Goal: Task Accomplishment & Management: Manage account settings

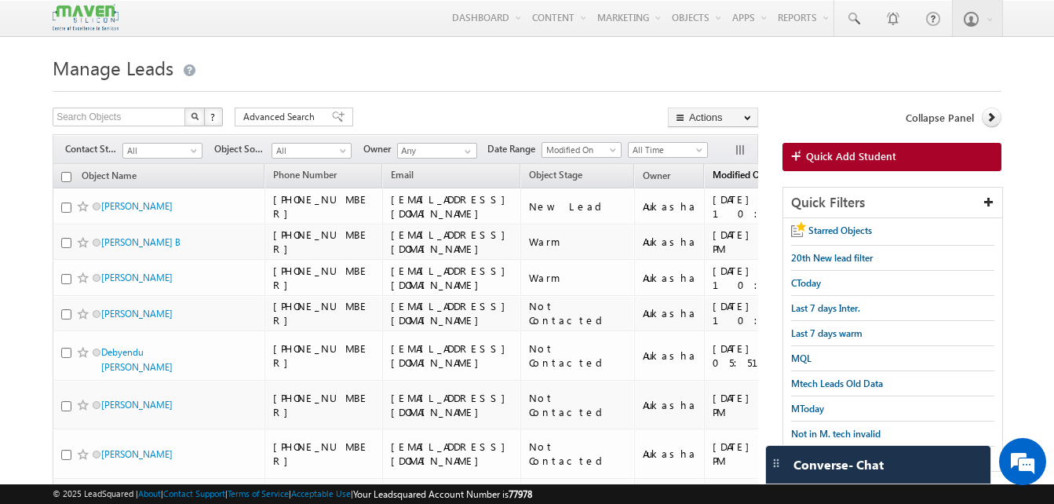
click at [735, 170] on span "Modified On" at bounding box center [739, 175] width 53 height 12
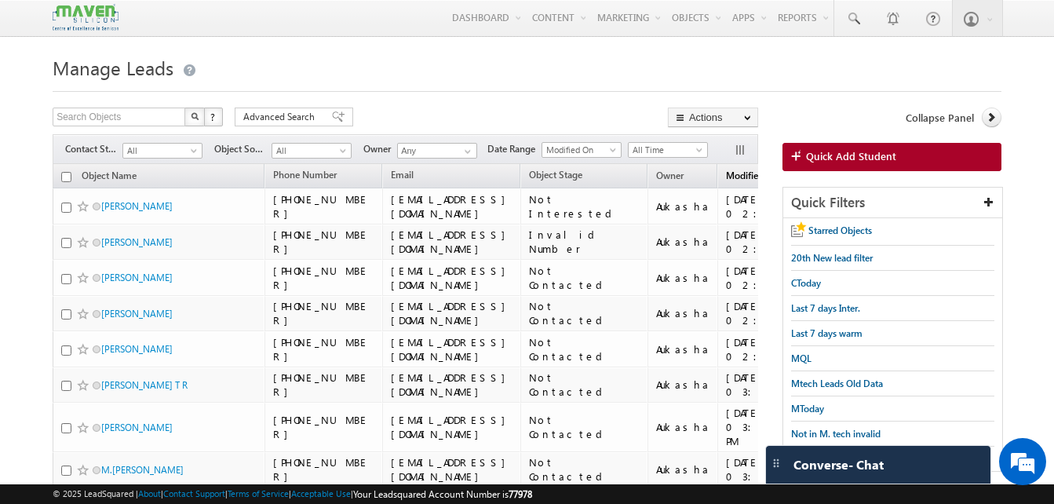
click at [731, 179] on span "Modified On" at bounding box center [752, 176] width 53 height 12
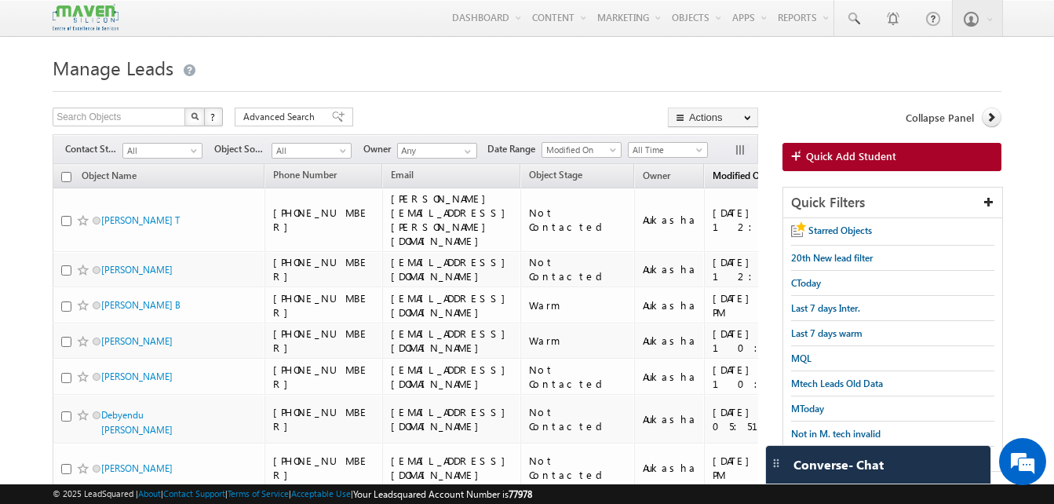
click at [732, 177] on span "Modified On" at bounding box center [739, 176] width 53 height 12
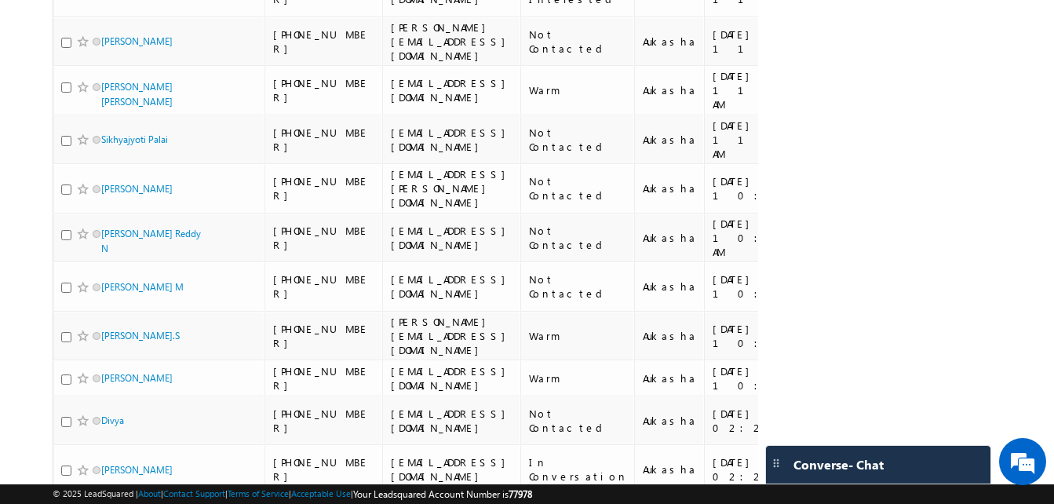
scroll to position [1059, 0]
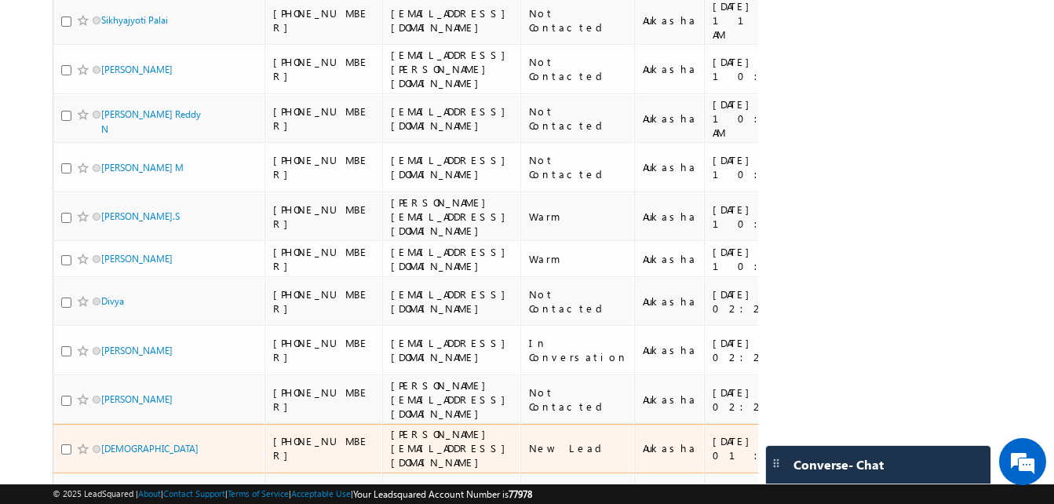
scroll to position [1180, 0]
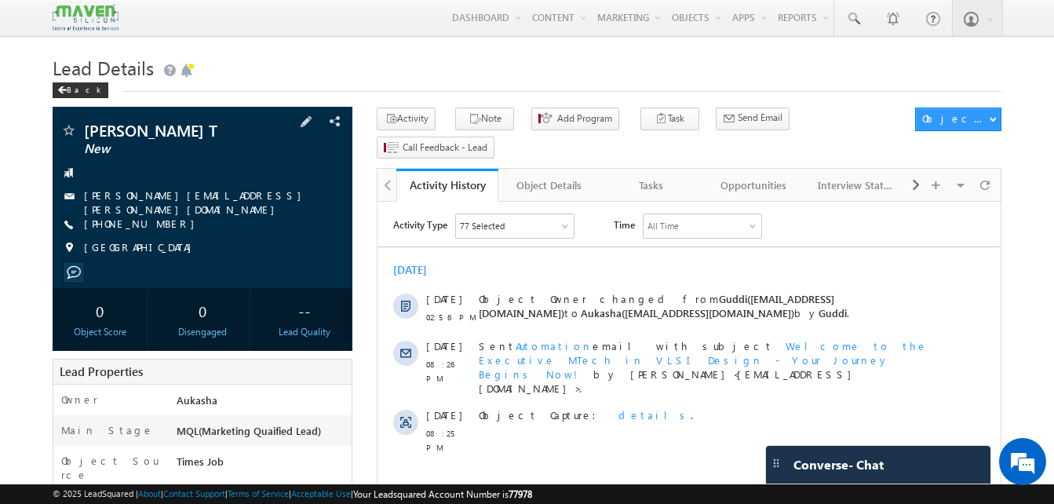
drag, startPoint x: 166, startPoint y: 217, endPoint x: 161, endPoint y: 224, distance: 8.3
click at [161, 224] on div "+91-9176715328" at bounding box center [202, 225] width 284 height 16
copy div "+91-9176715328"
drag, startPoint x: 199, startPoint y: 127, endPoint x: 89, endPoint y: 122, distance: 110.0
click at [89, 122] on div "JAGADEESH T New jagdees.sathys@gmail.com" at bounding box center [203, 197] width 300 height 181
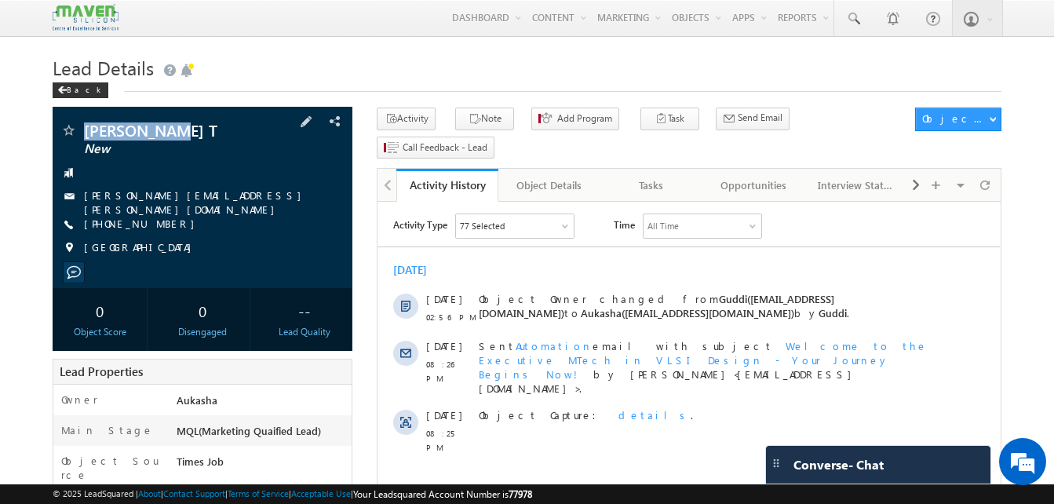
copy div "JAGADEESH T"
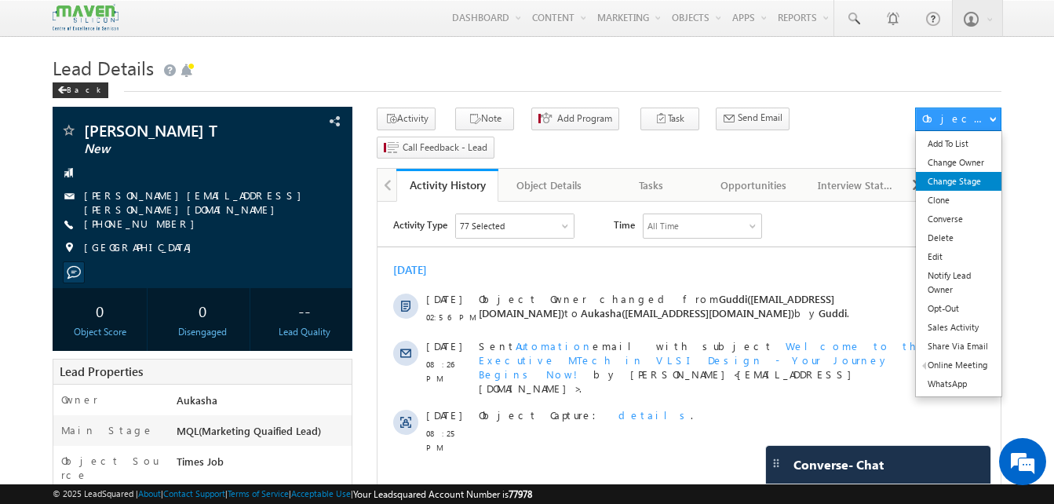
click at [972, 184] on link "Change Stage" at bounding box center [959, 181] width 86 height 19
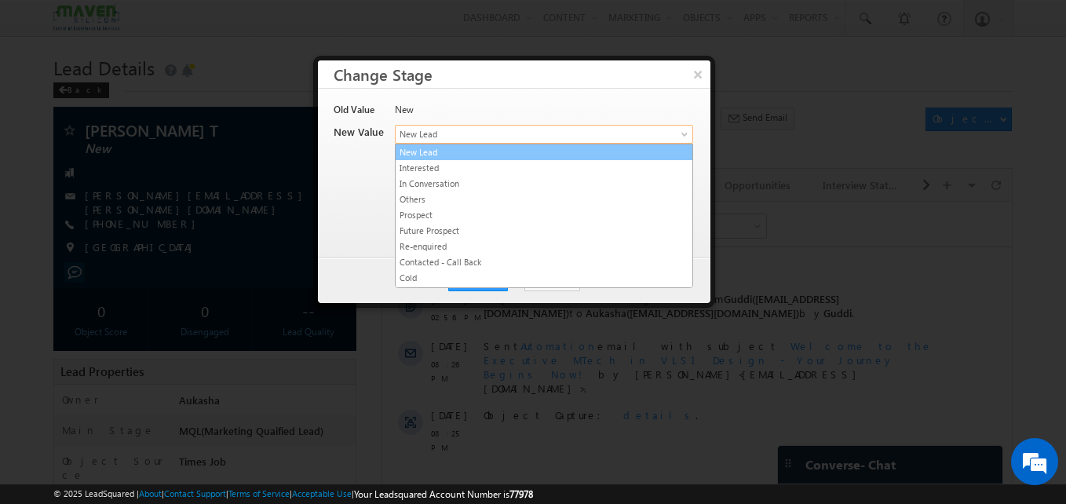
drag, startPoint x: 527, startPoint y: 138, endPoint x: 589, endPoint y: 210, distance: 95.1
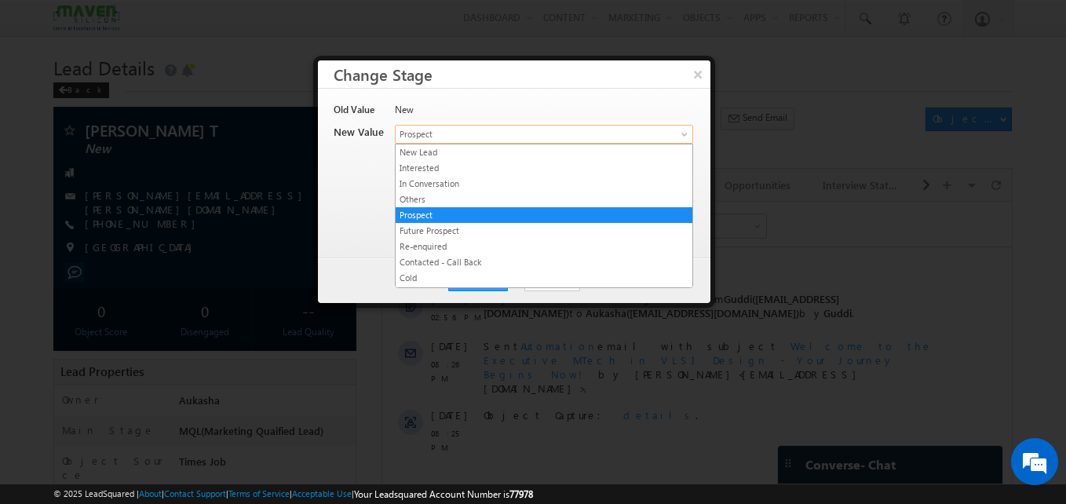
click at [539, 135] on span "Prospect" at bounding box center [518, 134] width 245 height 14
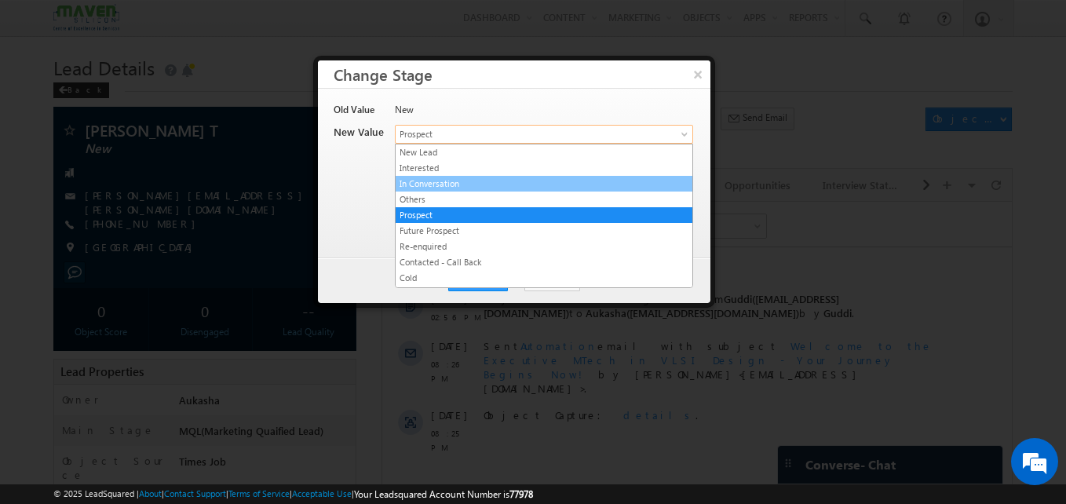
scroll to position [297, 0]
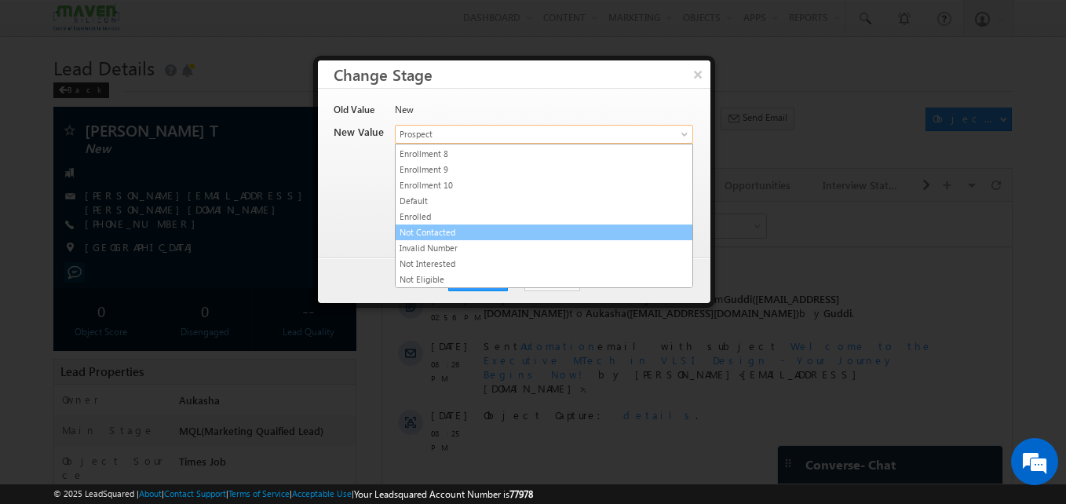
click at [444, 230] on link "Not Contacted" at bounding box center [544, 232] width 297 height 14
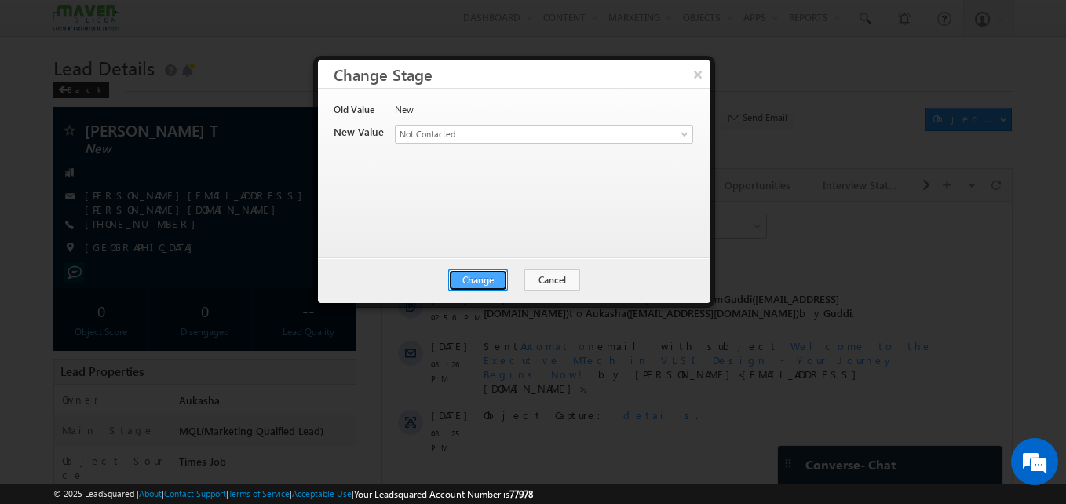
click at [467, 272] on button "Change" at bounding box center [478, 280] width 60 height 22
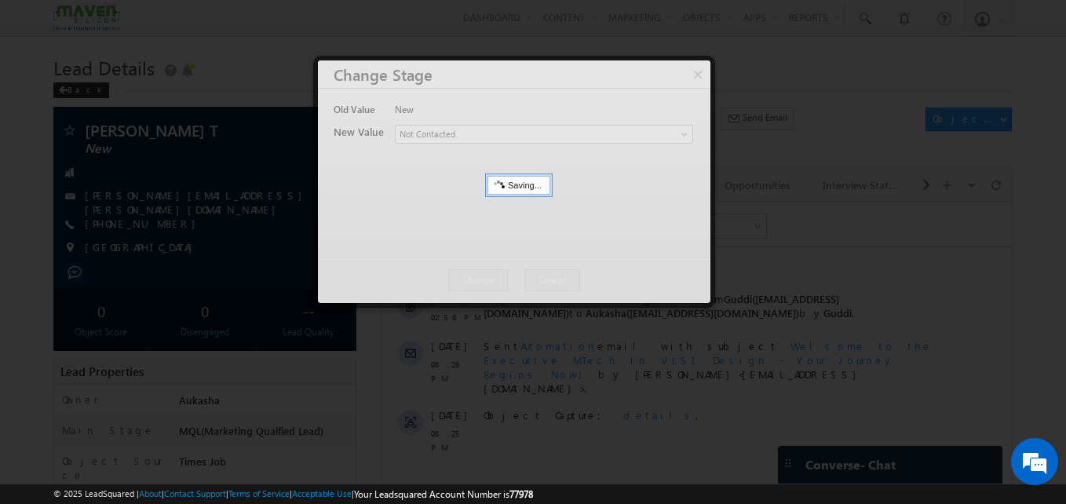
click at [61, 253] on div at bounding box center [533, 252] width 1066 height 504
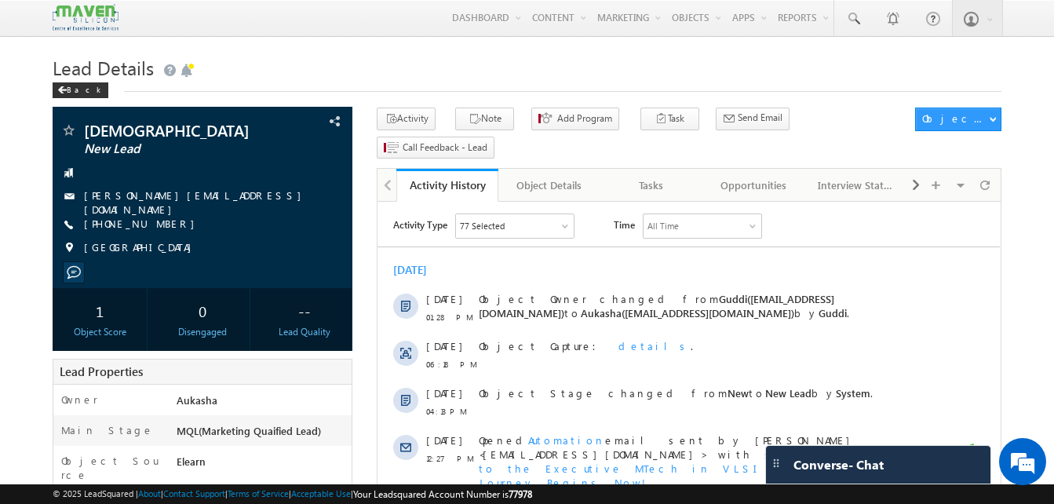
click at [159, 221] on div "[PHONE_NUMBER]" at bounding box center [202, 225] width 284 height 16
copy div "[PHONE_NUMBER]"
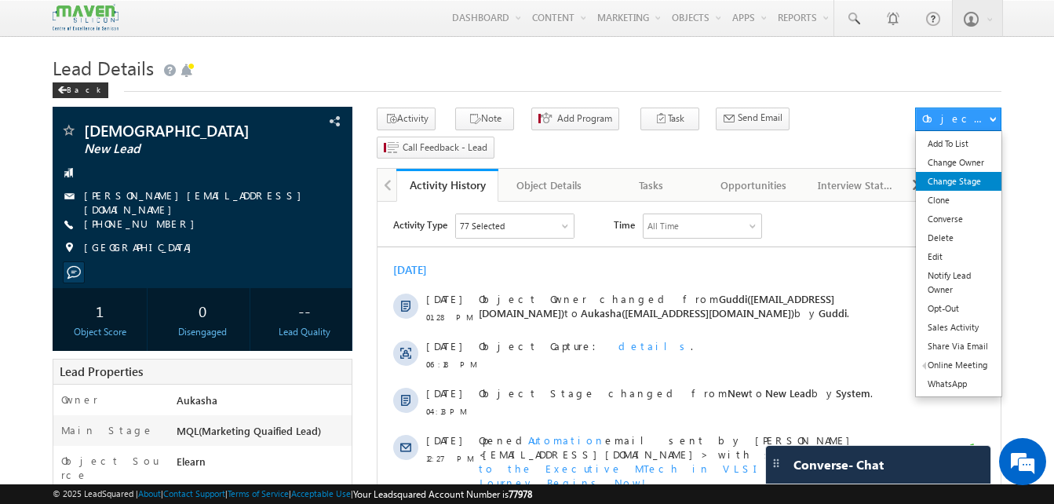
click at [949, 184] on link "Change Stage" at bounding box center [959, 181] width 86 height 19
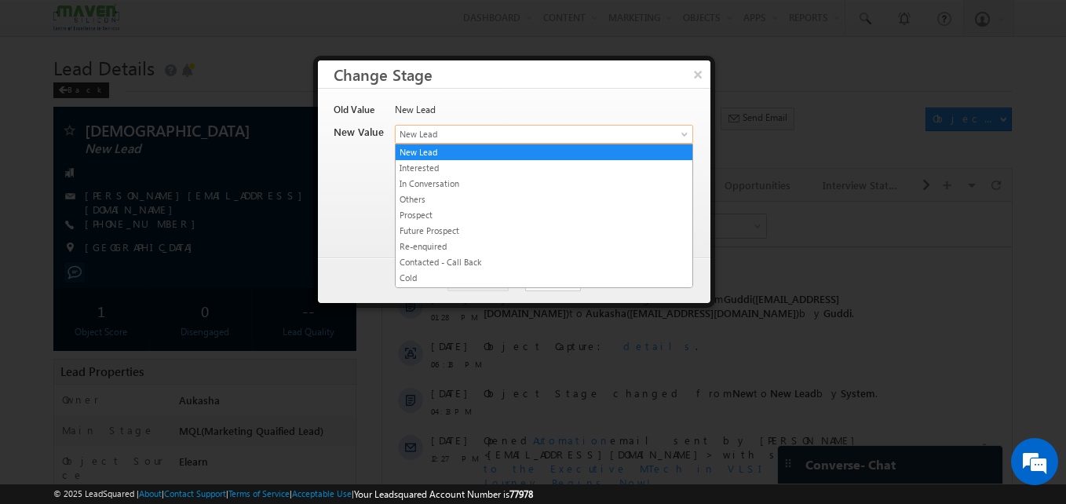
click at [462, 133] on span "New Lead" at bounding box center [518, 134] width 245 height 14
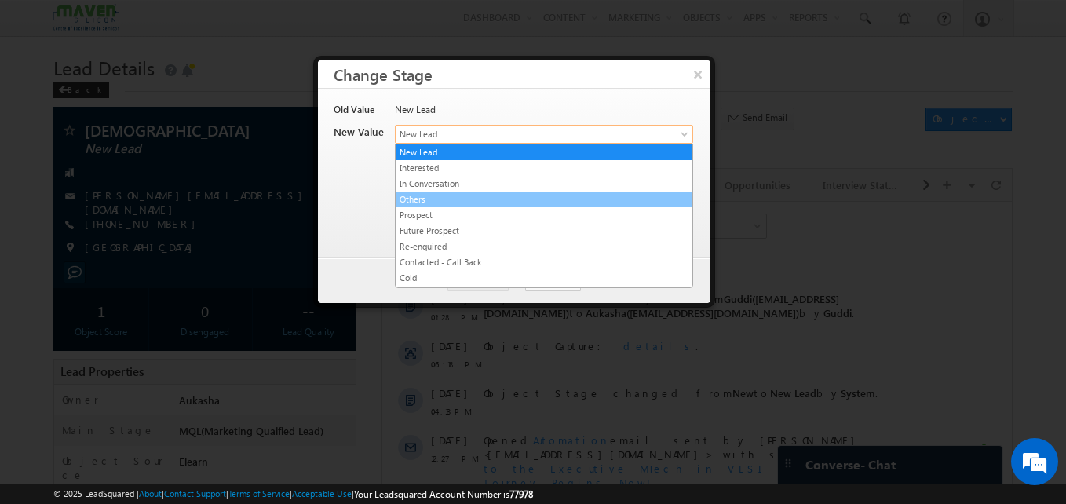
scroll to position [297, 0]
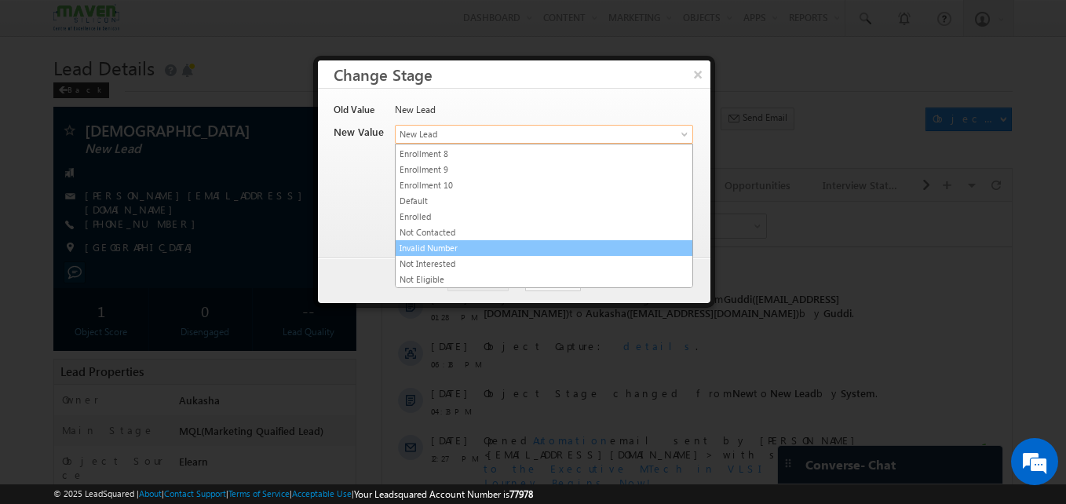
click at [442, 252] on link "Invalid Number" at bounding box center [544, 248] width 297 height 14
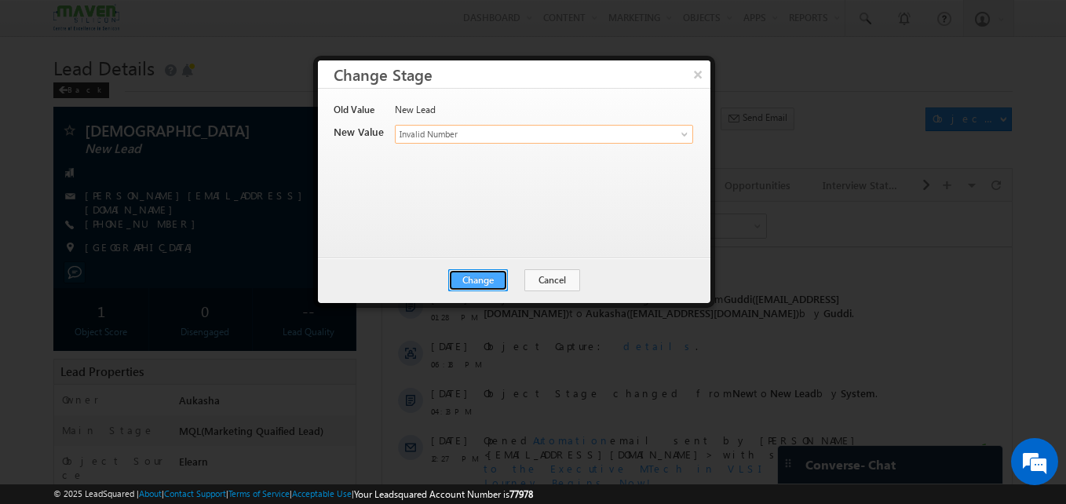
click at [500, 278] on button "Change" at bounding box center [478, 280] width 60 height 22
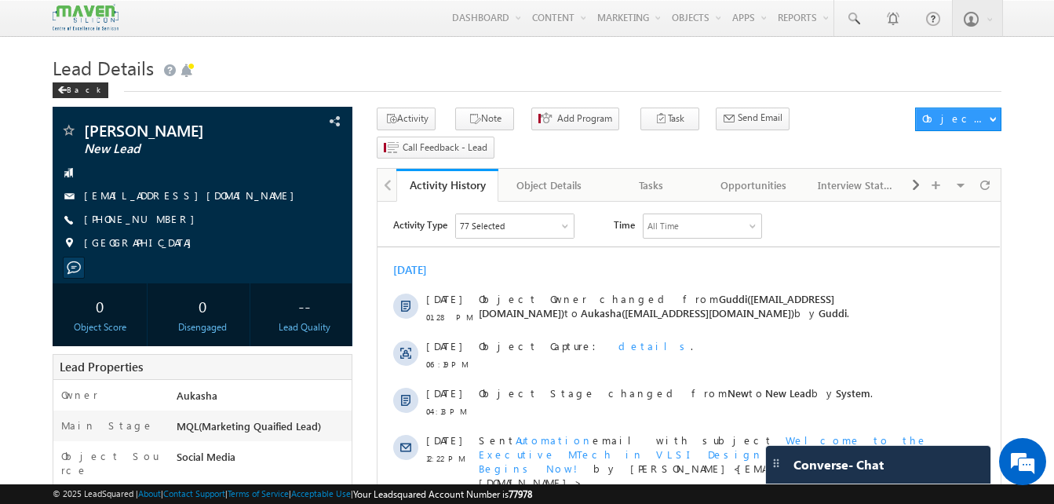
drag, startPoint x: 173, startPoint y: 221, endPoint x: 160, endPoint y: 221, distance: 12.6
click at [160, 221] on div "+91-7995975010" at bounding box center [202, 220] width 284 height 16
copy div "+91-7995975010"
drag, startPoint x: 133, startPoint y: 135, endPoint x: 83, endPoint y: 132, distance: 50.3
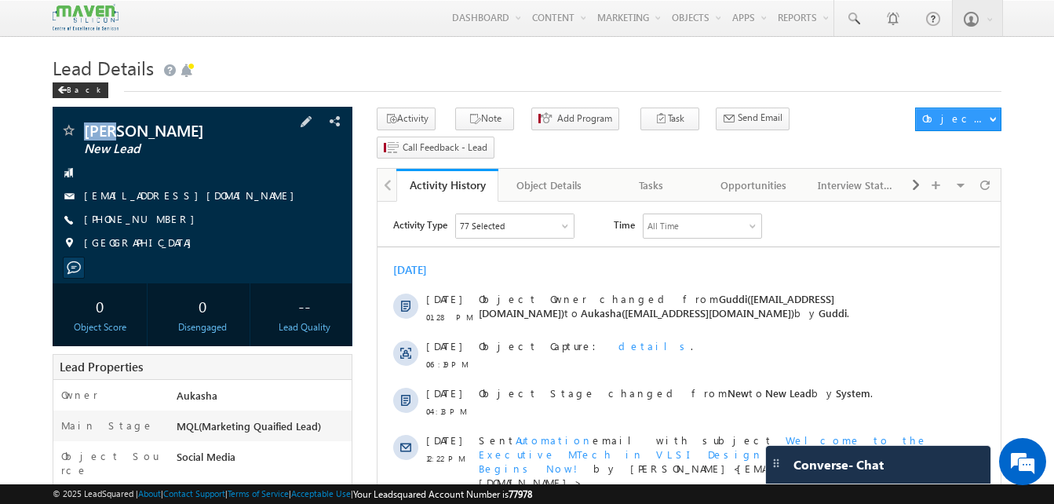
click at [83, 132] on div "Syed New Lead" at bounding box center [202, 130] width 284 height 16
copy div "Syed"
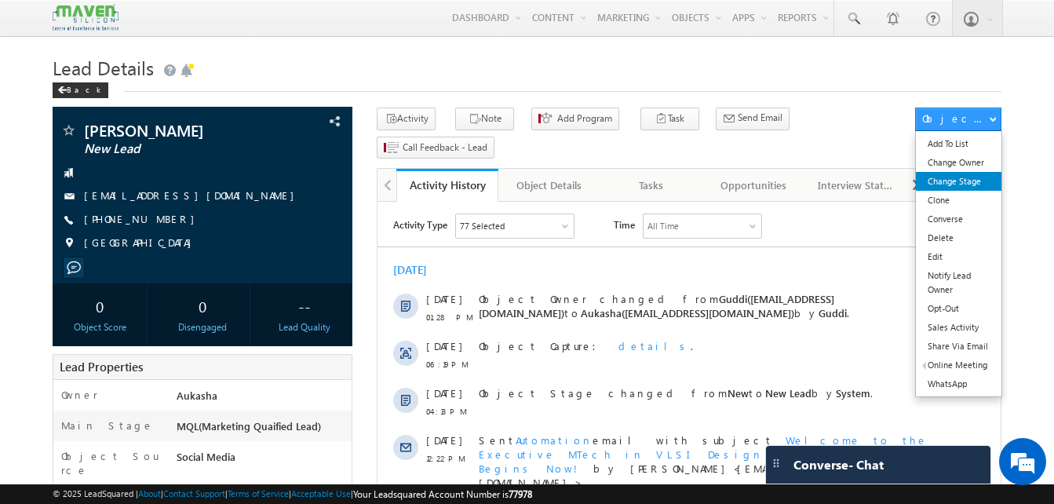
click at [970, 179] on link "Change Stage" at bounding box center [959, 181] width 86 height 19
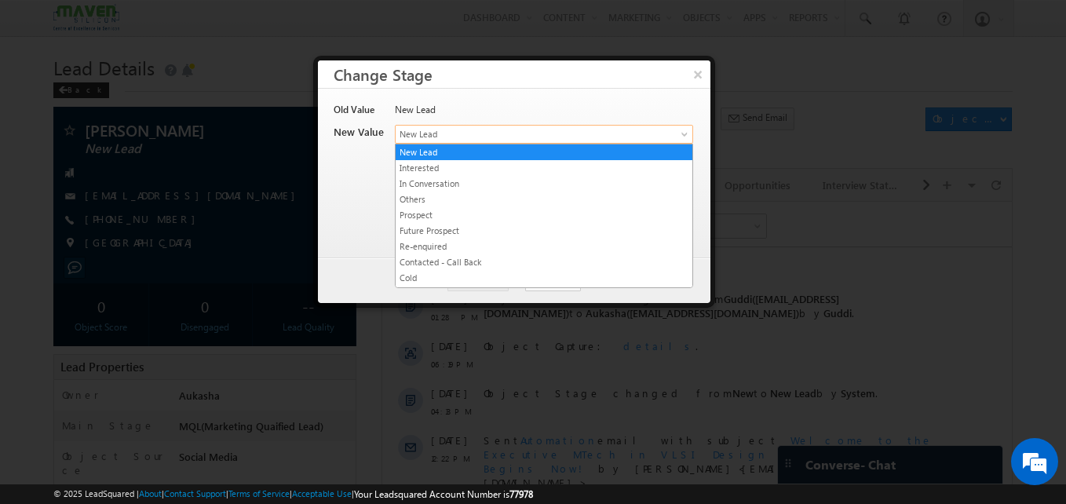
click at [469, 137] on span "New Lead" at bounding box center [518, 134] width 245 height 14
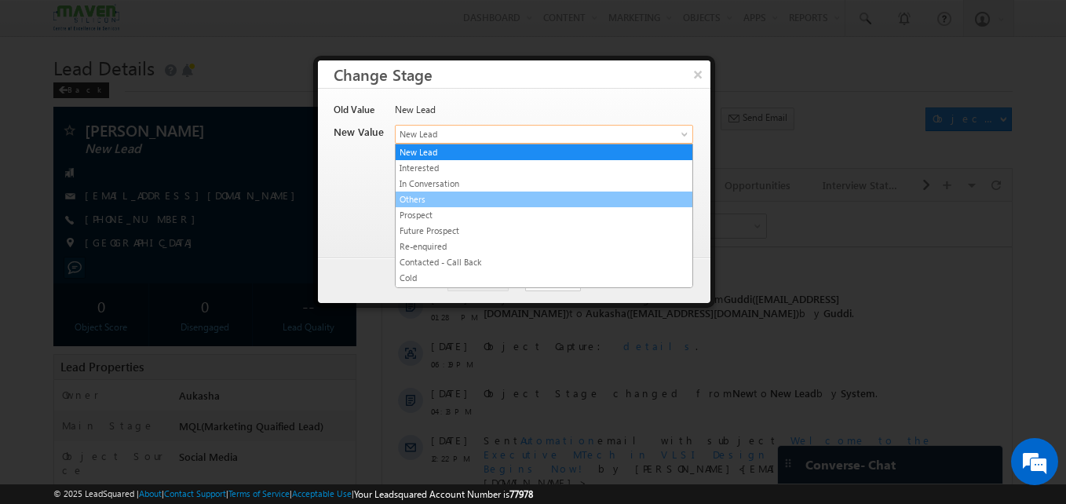
scroll to position [297, 0]
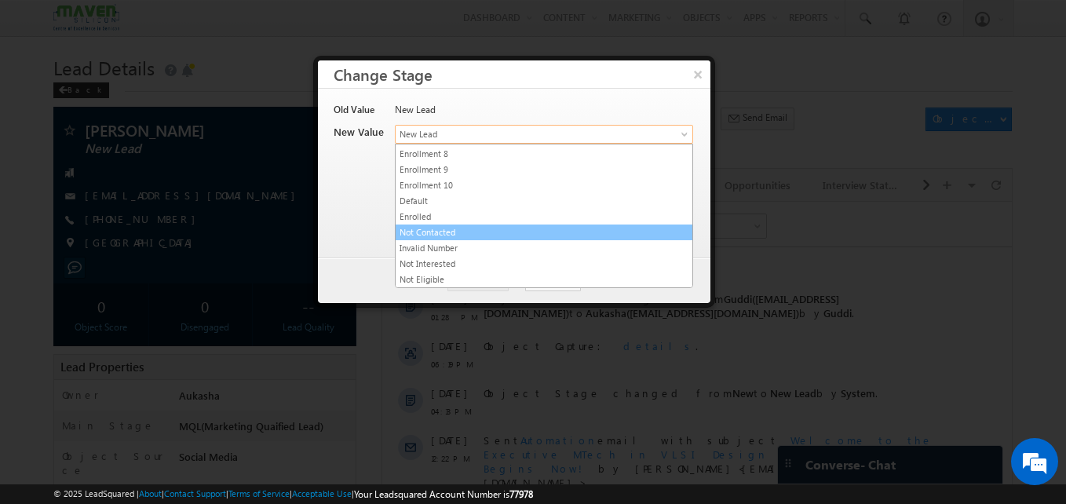
click at [452, 235] on link "Not Contacted" at bounding box center [544, 232] width 297 height 14
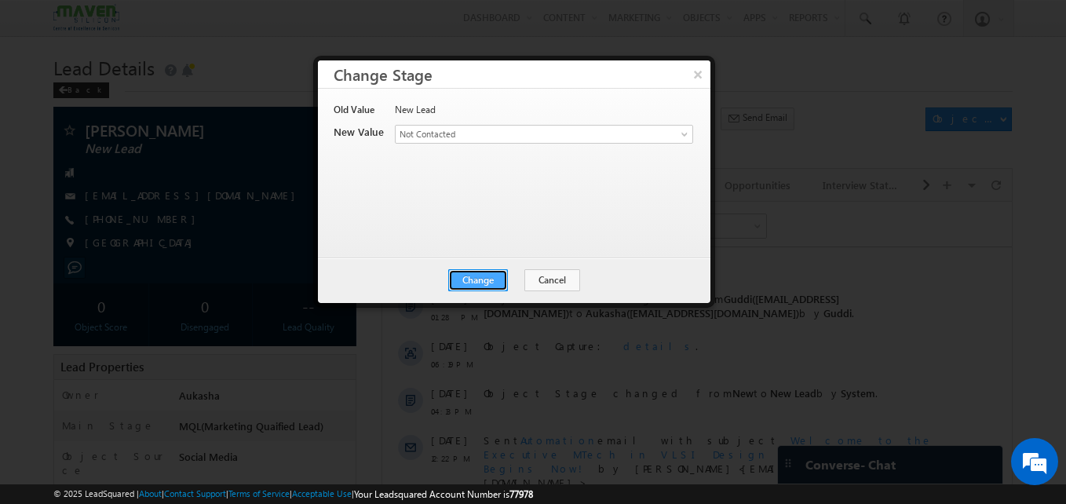
click at [487, 284] on button "Change" at bounding box center [478, 280] width 60 height 22
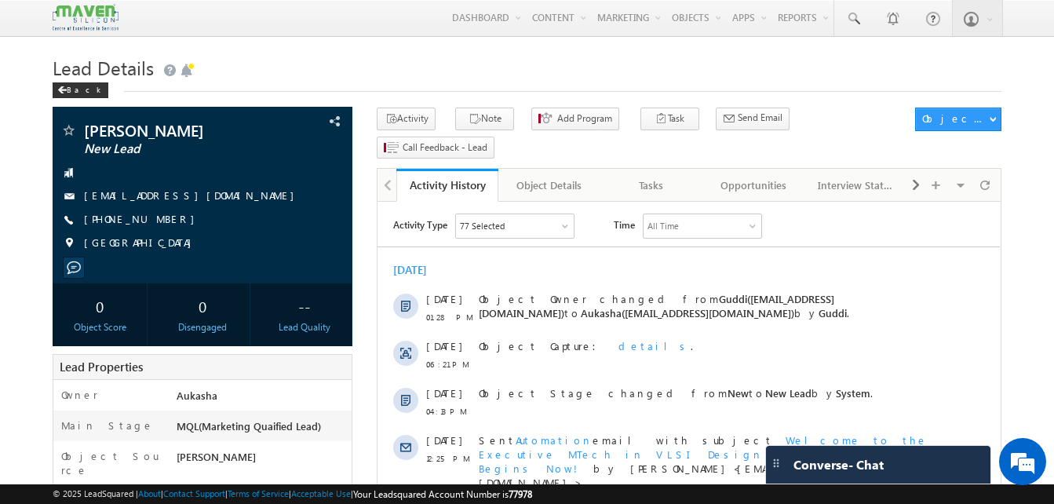
click at [159, 217] on div "[PHONE_NUMBER]" at bounding box center [202, 220] width 284 height 16
copy div "[PHONE_NUMBER]"
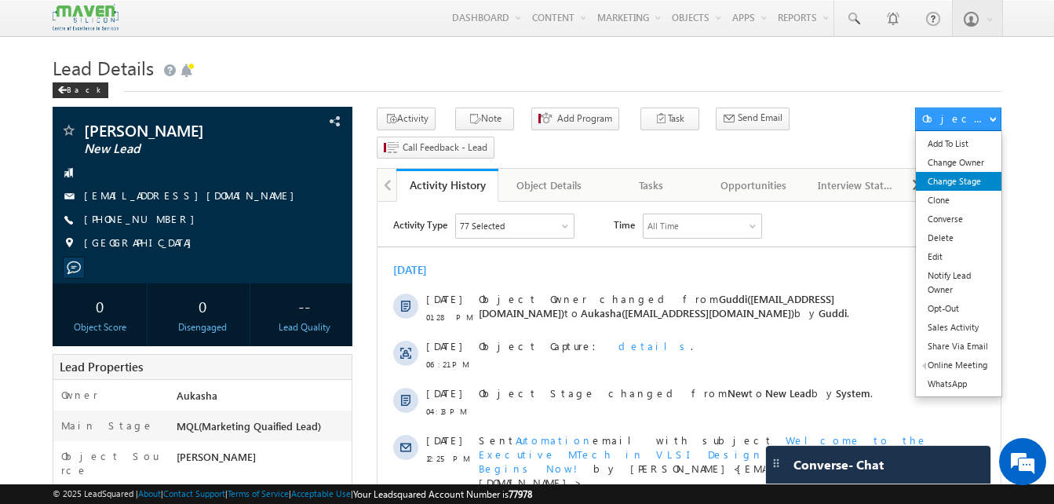
click at [961, 186] on link "Change Stage" at bounding box center [959, 181] width 86 height 19
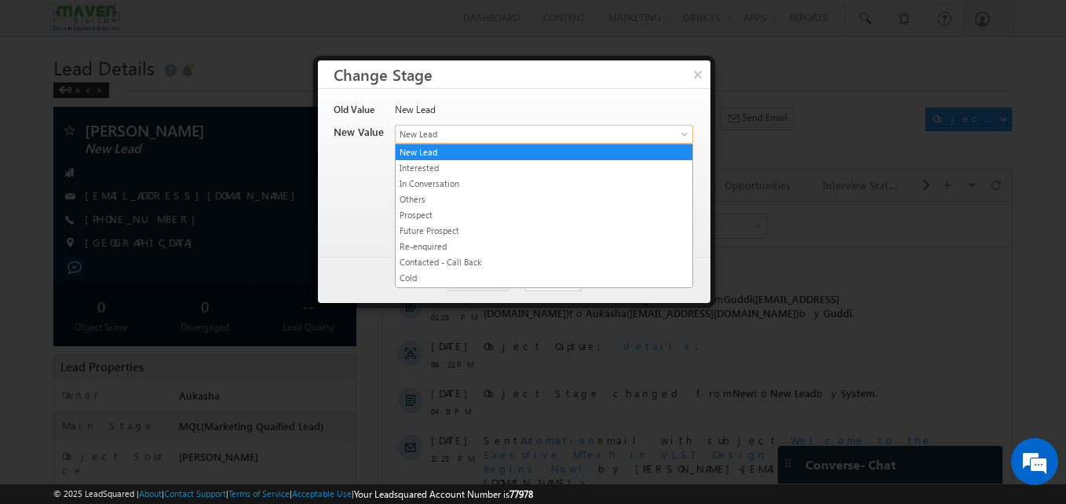
click at [534, 130] on span "New Lead" at bounding box center [518, 134] width 245 height 14
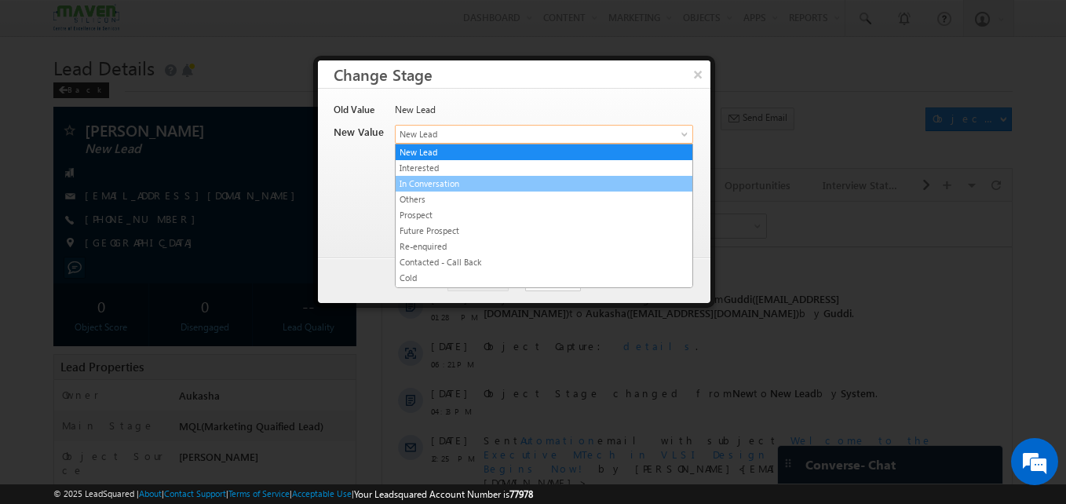
scroll to position [297, 0]
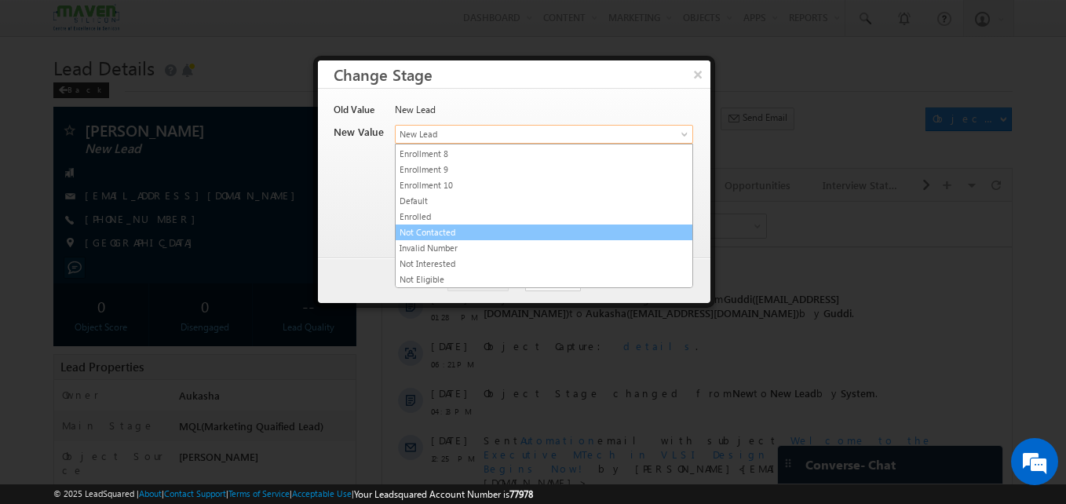
click at [439, 234] on link "Not Contacted" at bounding box center [544, 232] width 297 height 14
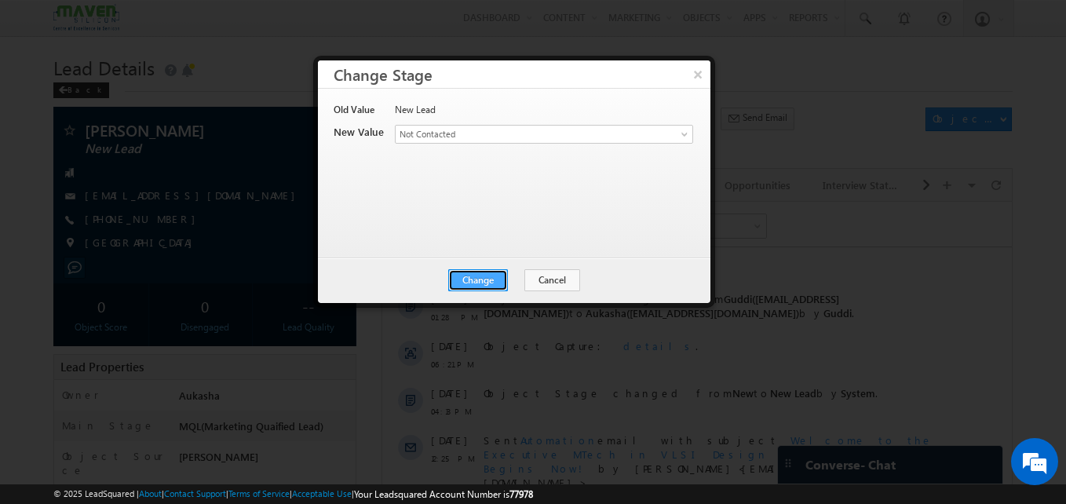
click at [494, 285] on button "Change" at bounding box center [478, 280] width 60 height 22
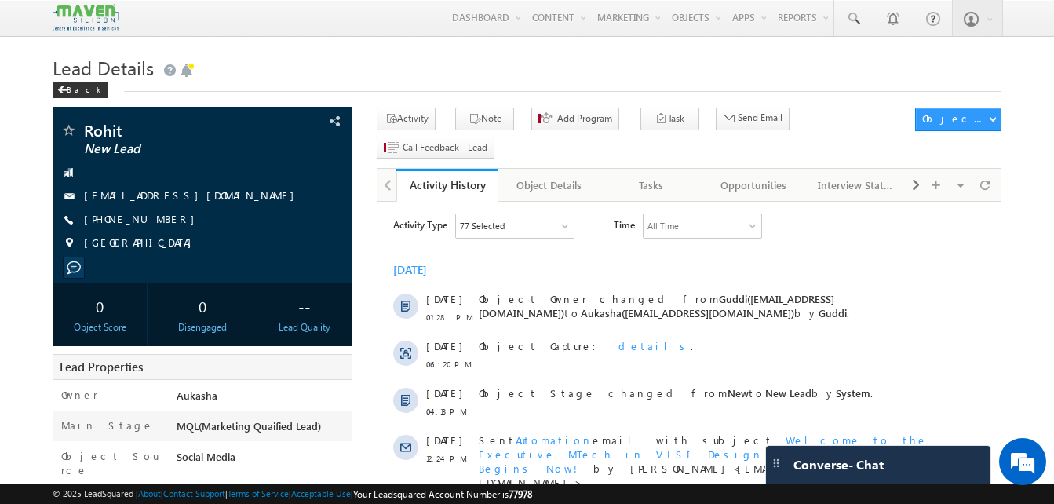
drag, startPoint x: 174, startPoint y: 223, endPoint x: 160, endPoint y: 221, distance: 14.3
click at [160, 221] on div "+91-7018657624" at bounding box center [202, 220] width 284 height 16
copy div "+91-7018657624"
drag, startPoint x: 136, startPoint y: 129, endPoint x: 82, endPoint y: 125, distance: 54.4
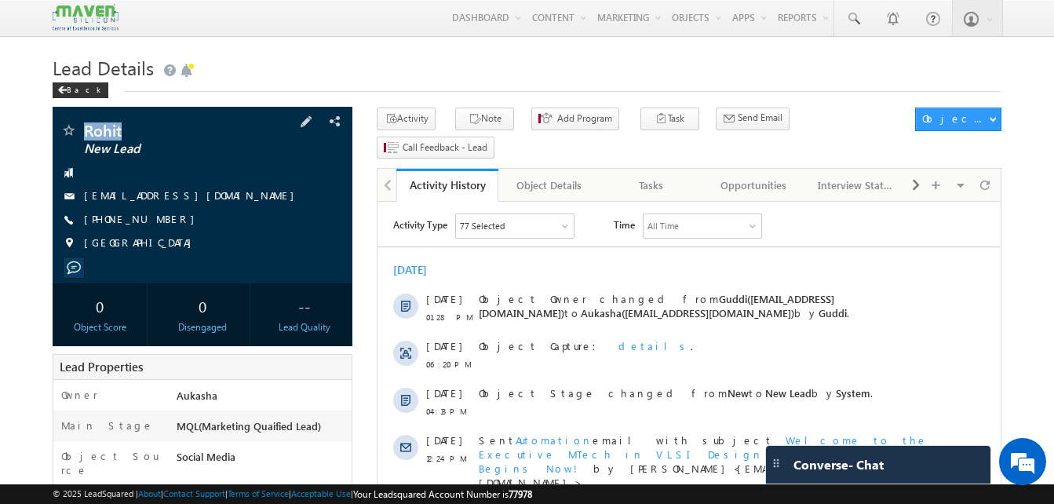
click at [82, 125] on div "Rohit New Lead" at bounding box center [202, 130] width 284 height 16
copy div "Rohit"
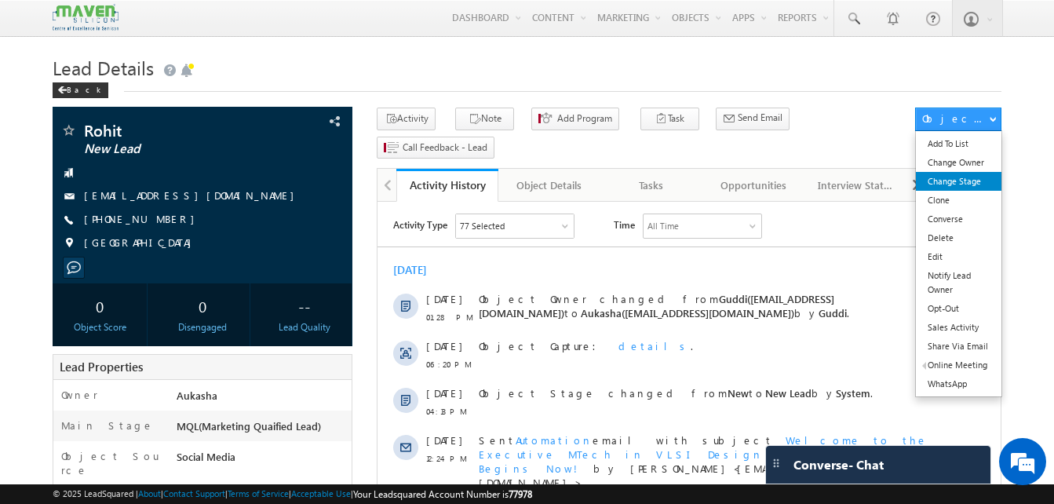
click at [949, 174] on link "Change Stage" at bounding box center [959, 181] width 86 height 19
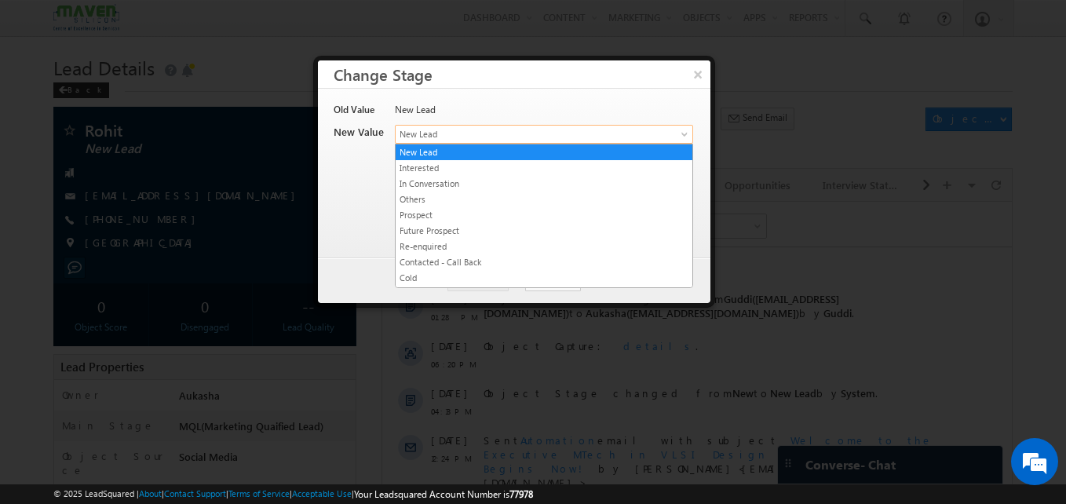
click at [572, 132] on span "New Lead" at bounding box center [518, 134] width 245 height 14
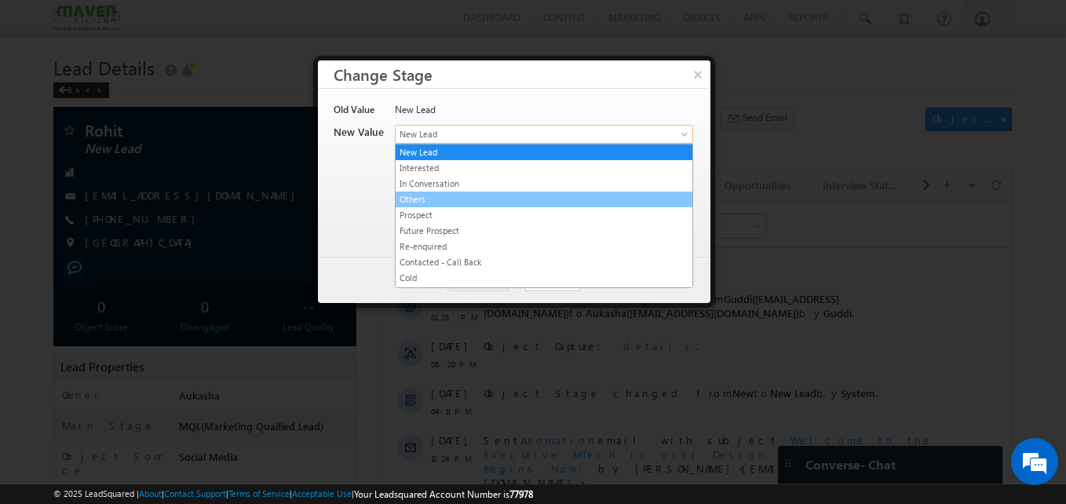
scroll to position [297, 0]
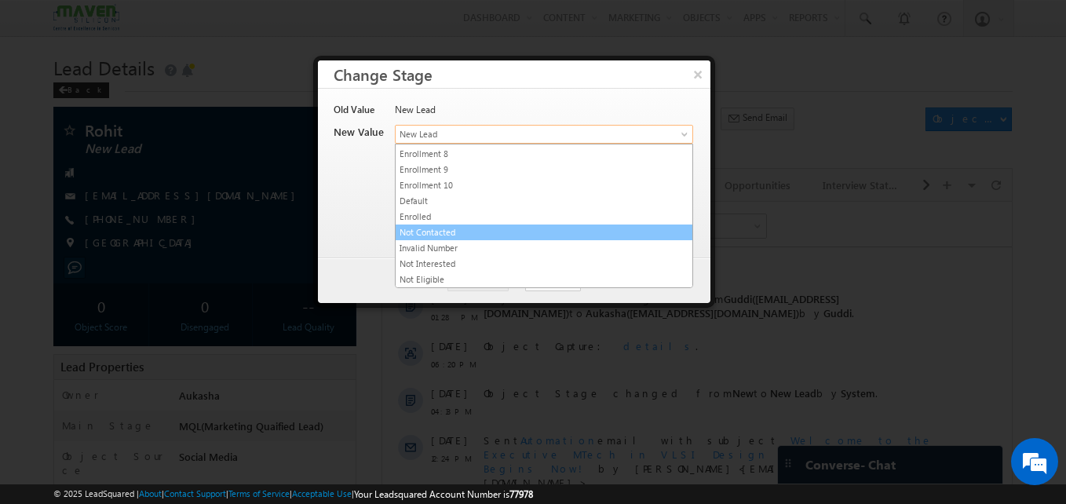
click at [473, 234] on link "Not Contacted" at bounding box center [544, 232] width 297 height 14
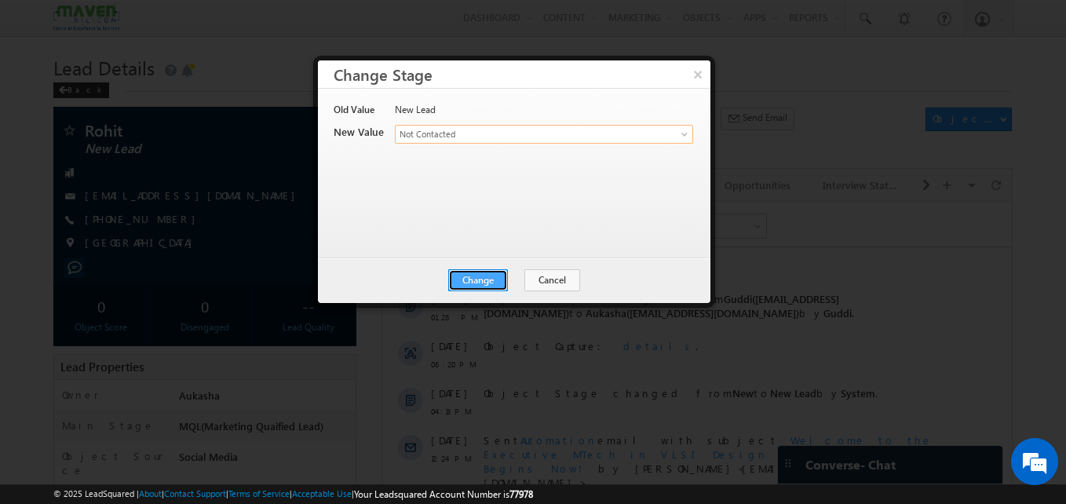
click at [492, 281] on button "Change" at bounding box center [478, 280] width 60 height 22
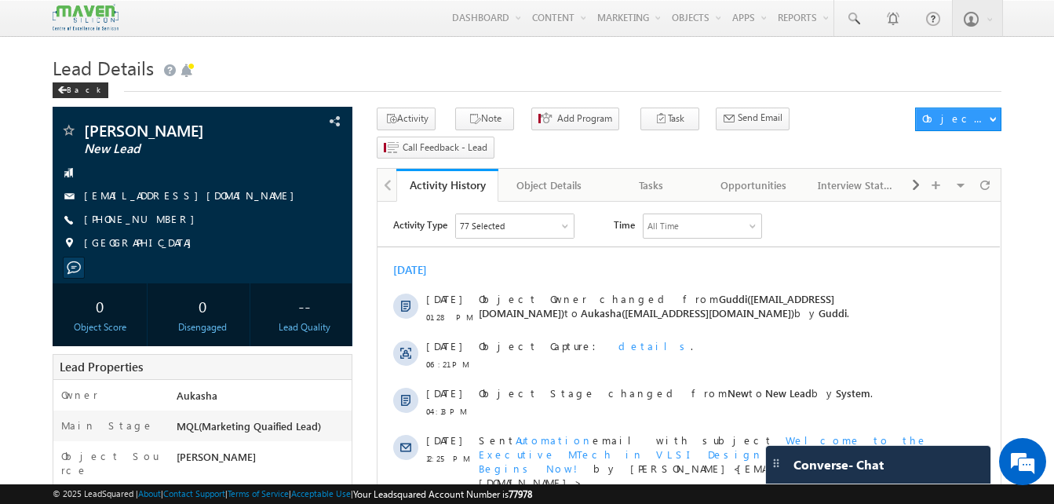
drag, startPoint x: 59, startPoint y: 28, endPoint x: -3, endPoint y: 166, distance: 151.4
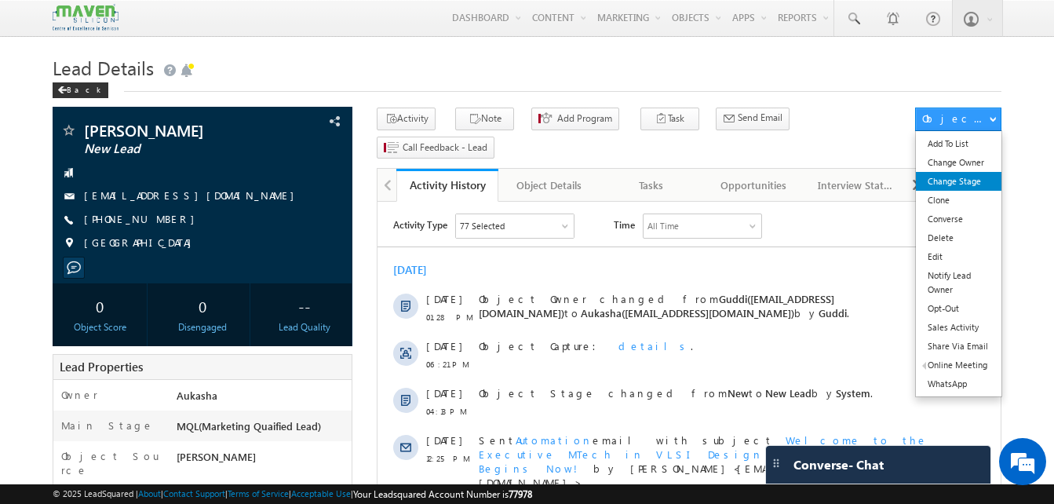
click at [976, 187] on link "Change Stage" at bounding box center [959, 181] width 86 height 19
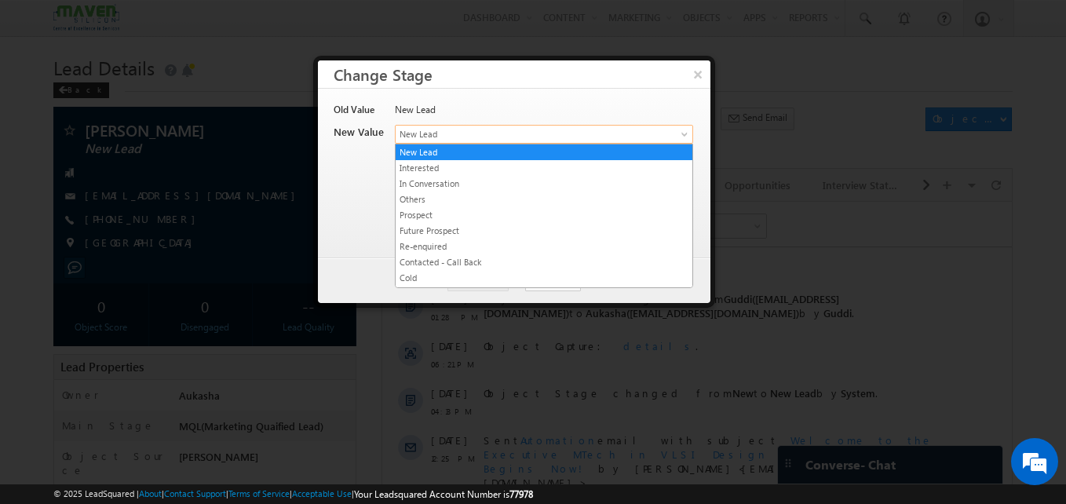
click at [667, 135] on link "New Lead" at bounding box center [544, 134] width 298 height 19
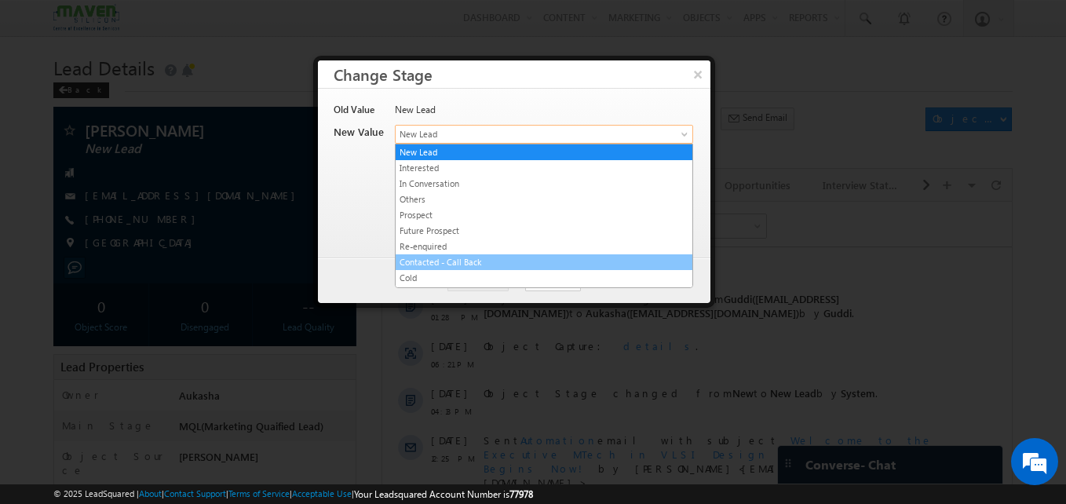
scroll to position [297, 0]
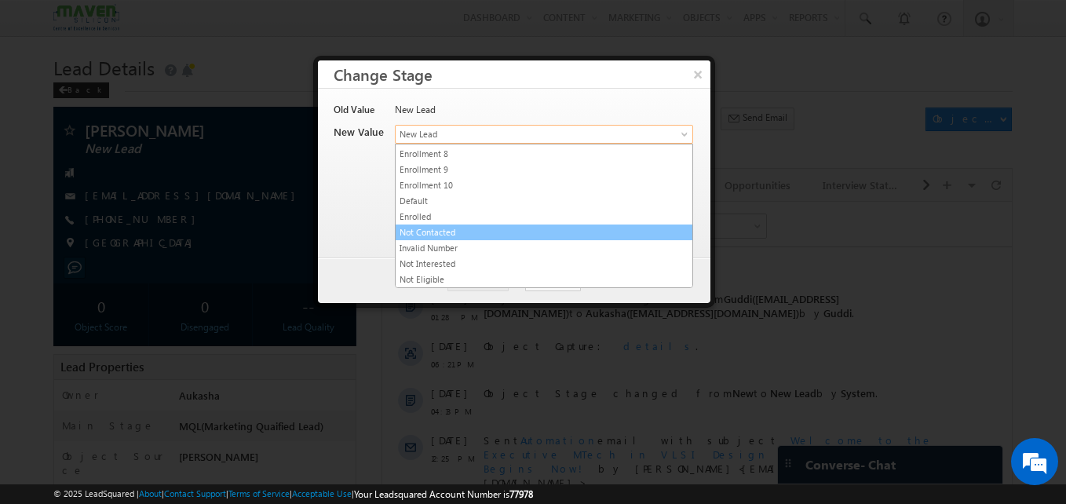
click at [505, 232] on link "Not Contacted" at bounding box center [544, 232] width 297 height 14
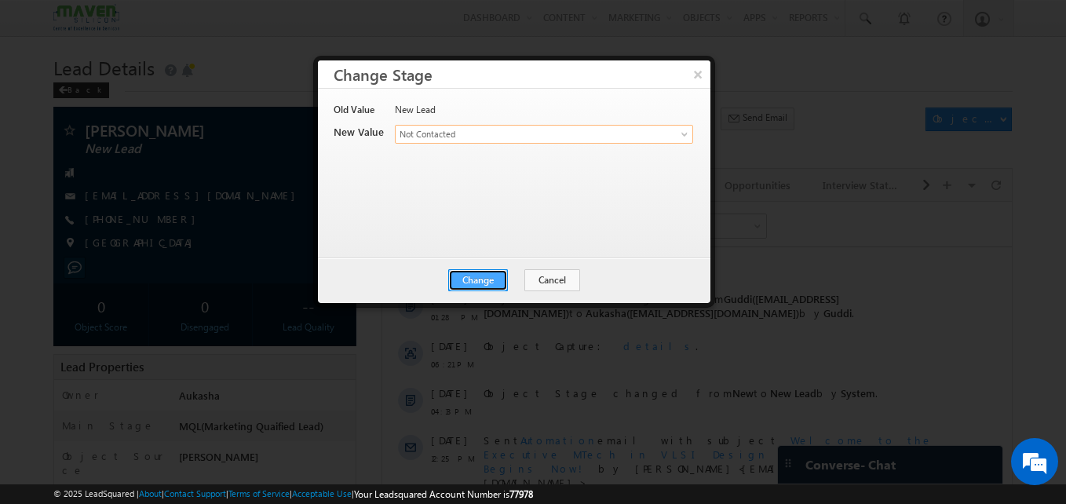
click at [471, 284] on button "Change" at bounding box center [478, 280] width 60 height 22
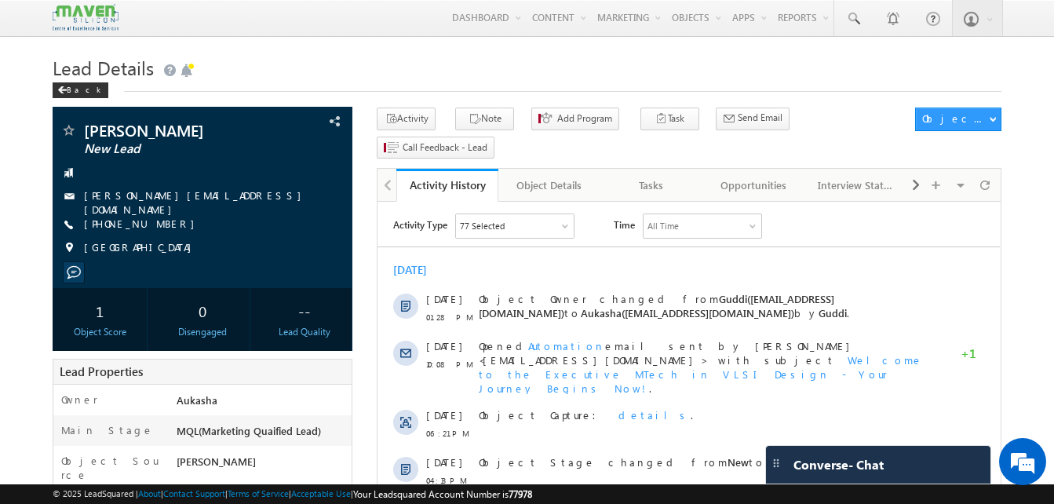
drag, startPoint x: 175, startPoint y: 221, endPoint x: 160, endPoint y: 221, distance: 14.9
click at [160, 221] on div "+91-9748835092" at bounding box center [202, 225] width 284 height 16
copy div "+91-9748835092"
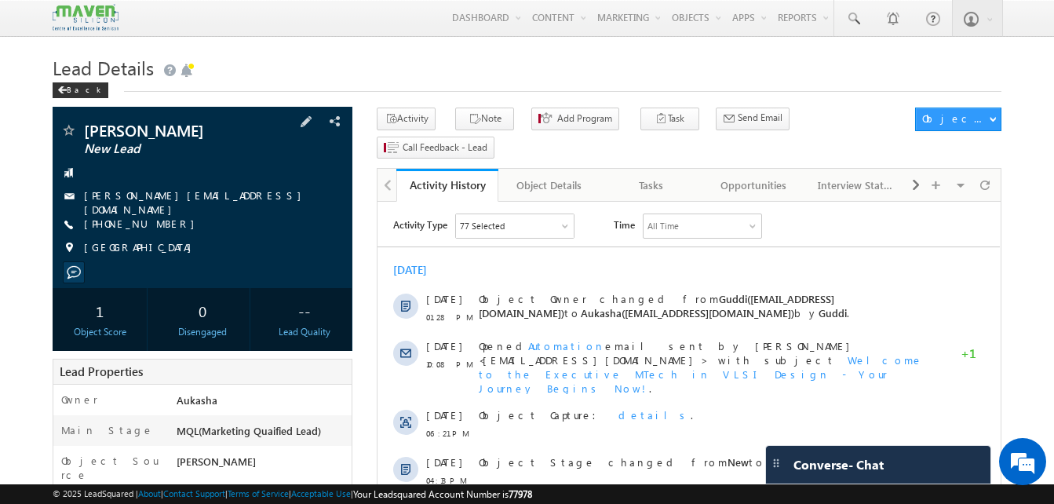
drag, startPoint x: 216, startPoint y: 132, endPoint x: 84, endPoint y: 124, distance: 132.1
click at [84, 124] on span "Arkaprava Ghorai" at bounding box center [176, 130] width 184 height 16
copy span "Arkaprava Ghorai"
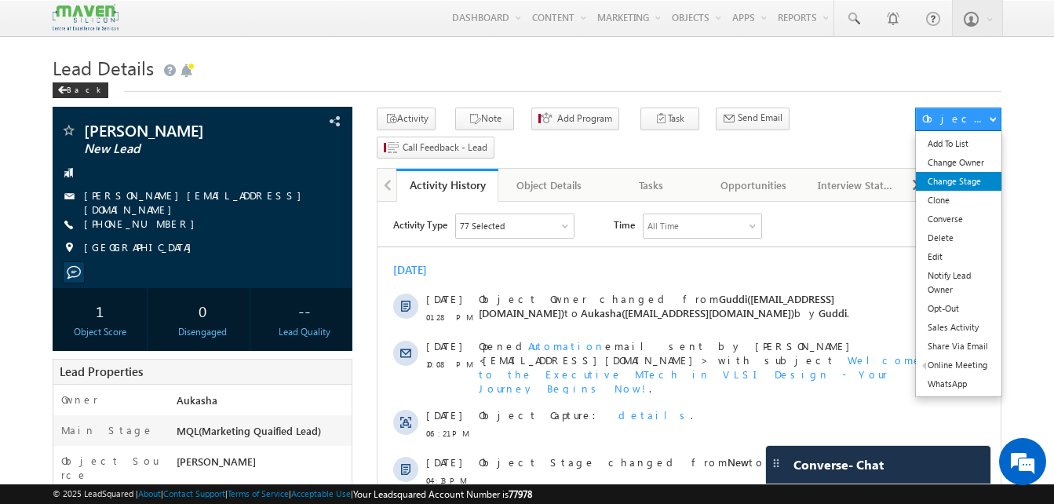
click at [957, 188] on link "Change Stage" at bounding box center [959, 181] width 86 height 19
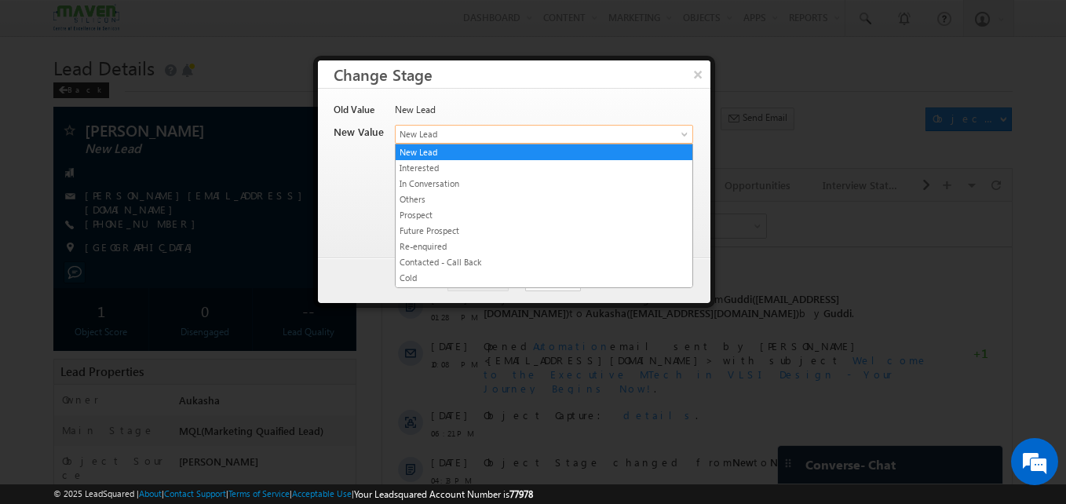
click at [577, 134] on span "New Lead" at bounding box center [518, 134] width 245 height 14
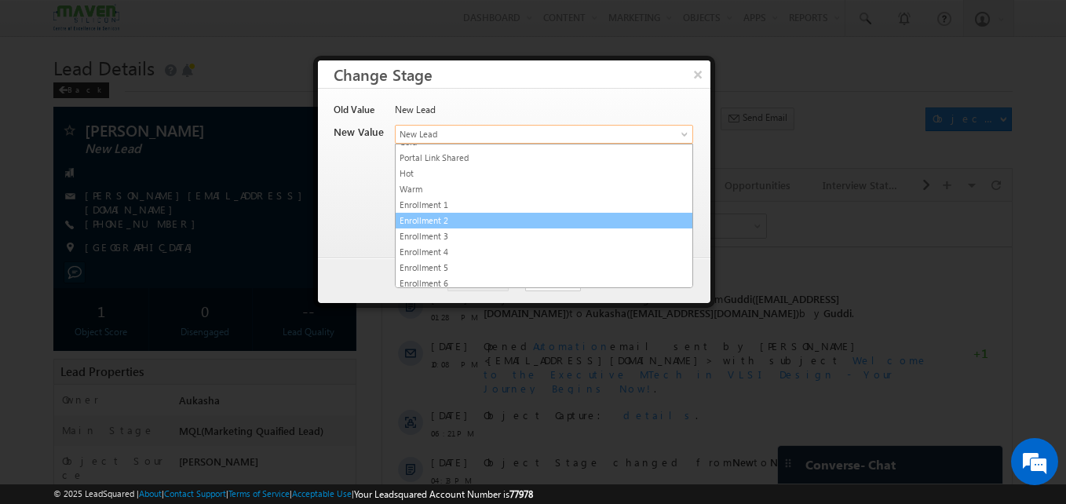
scroll to position [297, 0]
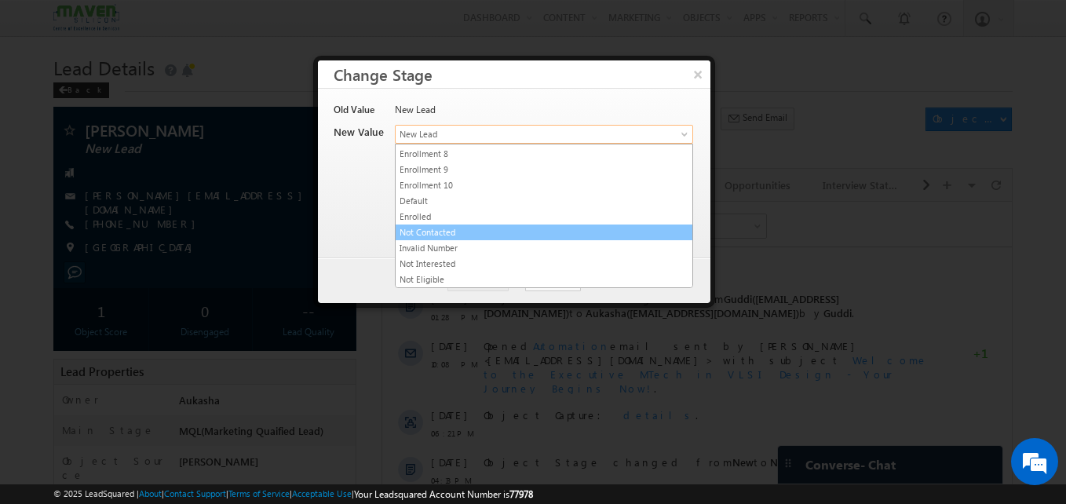
click at [457, 229] on link "Not Contacted" at bounding box center [544, 232] width 297 height 14
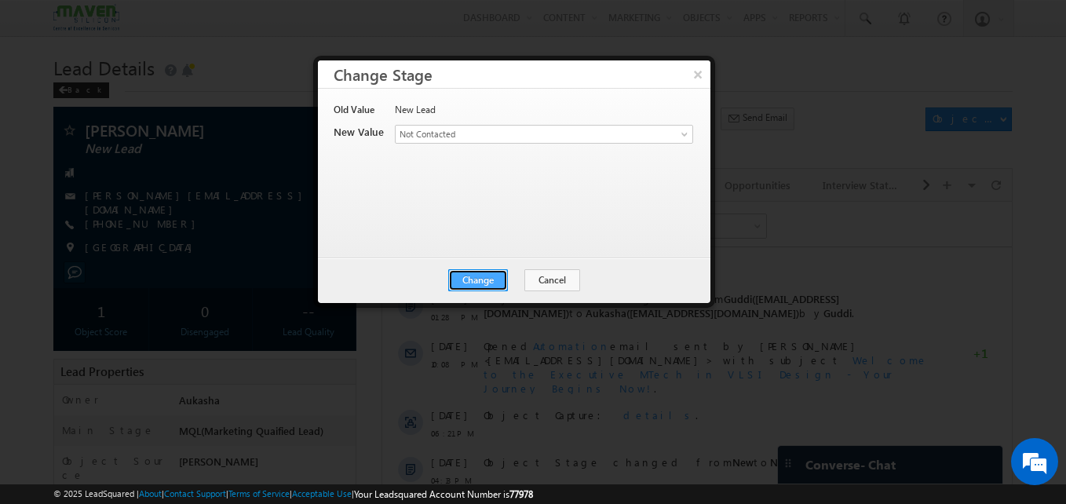
click at [462, 277] on button "Change" at bounding box center [478, 280] width 60 height 22
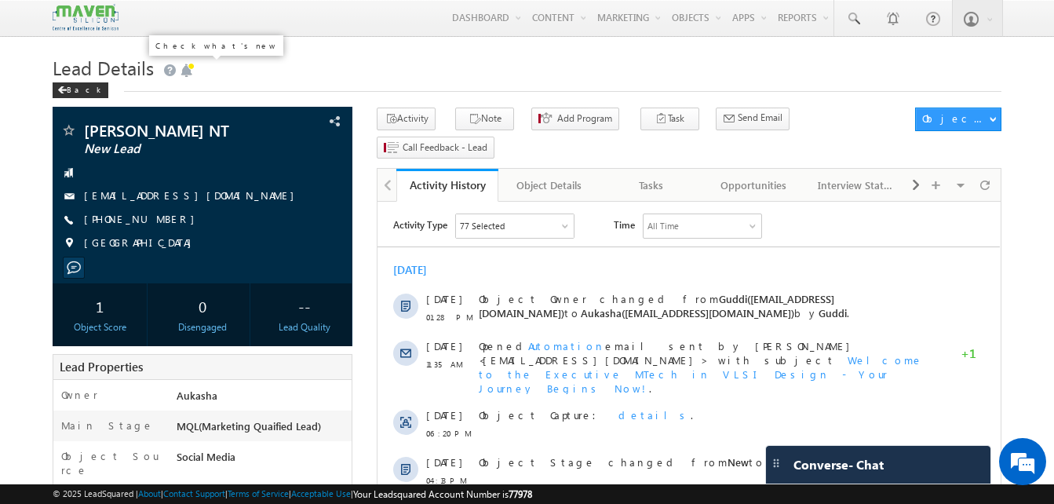
click at [192, 67] on span at bounding box center [187, 71] width 16 height 16
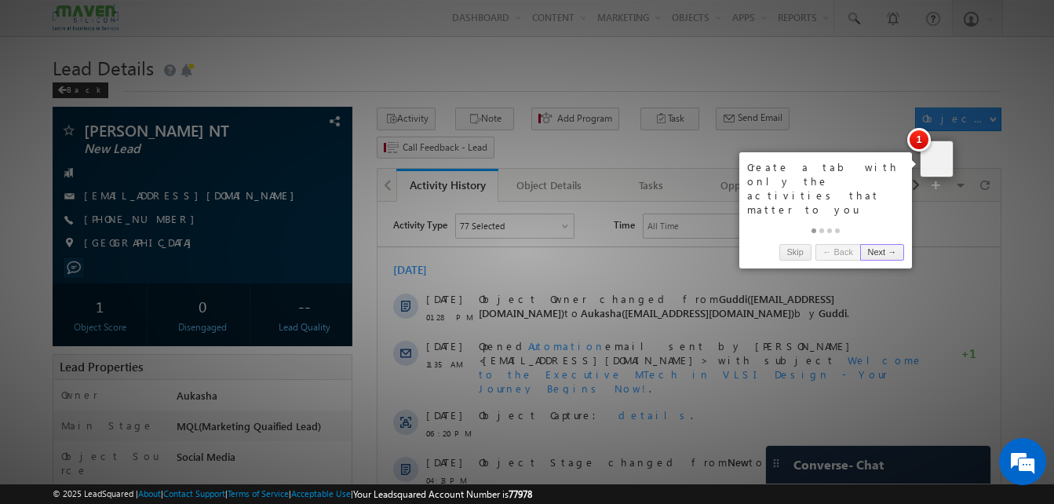
click at [248, 48] on div at bounding box center [527, 252] width 1054 height 504
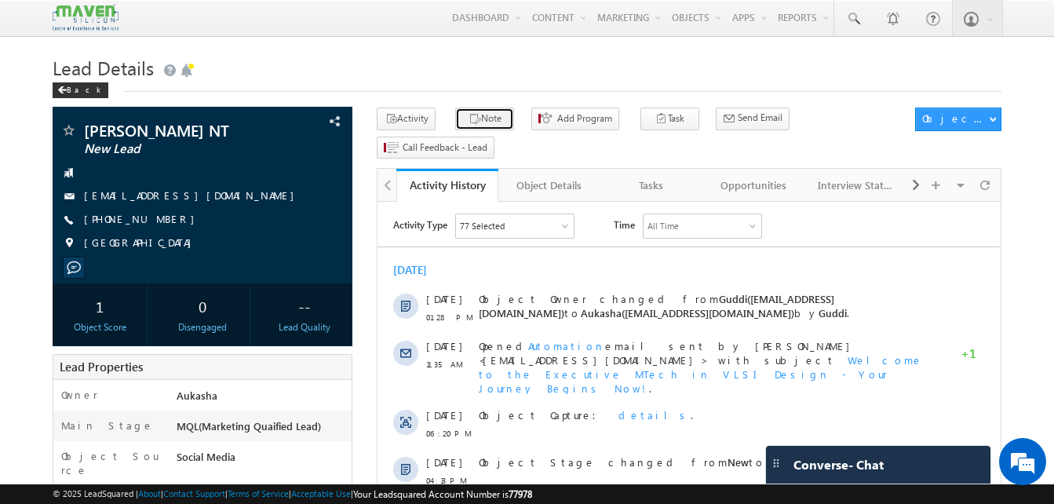
click at [485, 119] on button "Note" at bounding box center [484, 119] width 59 height 23
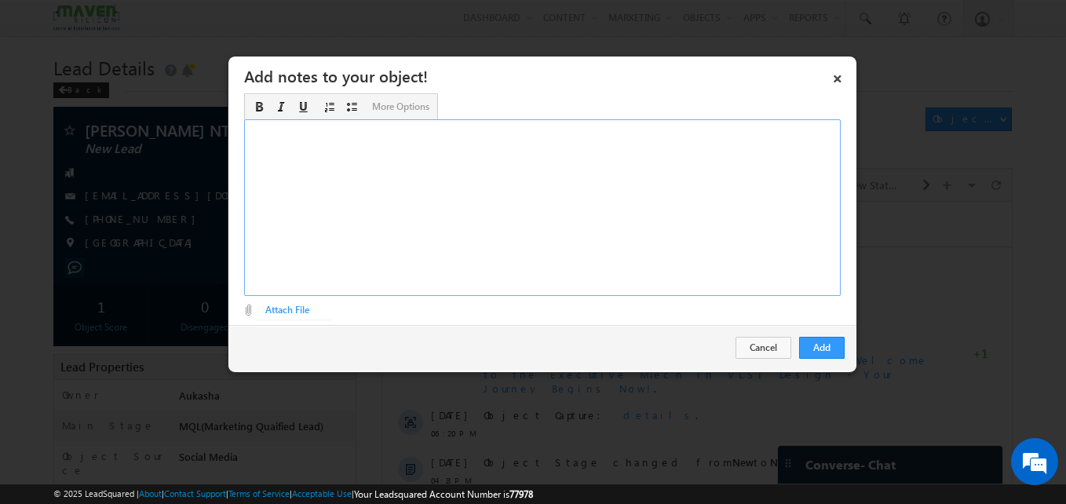
click at [343, 196] on div "Rich Text Editor, Description-inline-editor-div" at bounding box center [542, 207] width 596 height 177
click at [816, 352] on button "Add" at bounding box center [822, 348] width 46 height 22
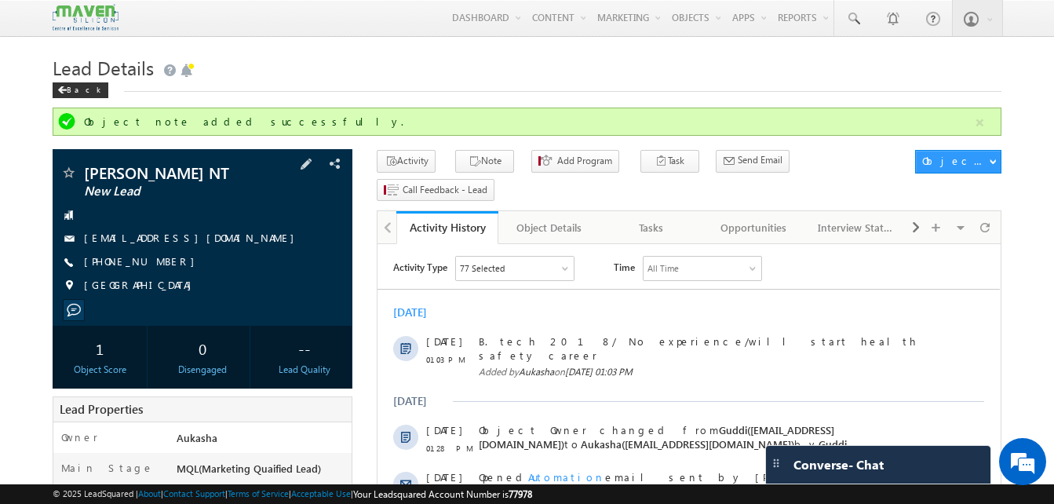
click at [181, 176] on span "Abishek NT" at bounding box center [176, 173] width 184 height 16
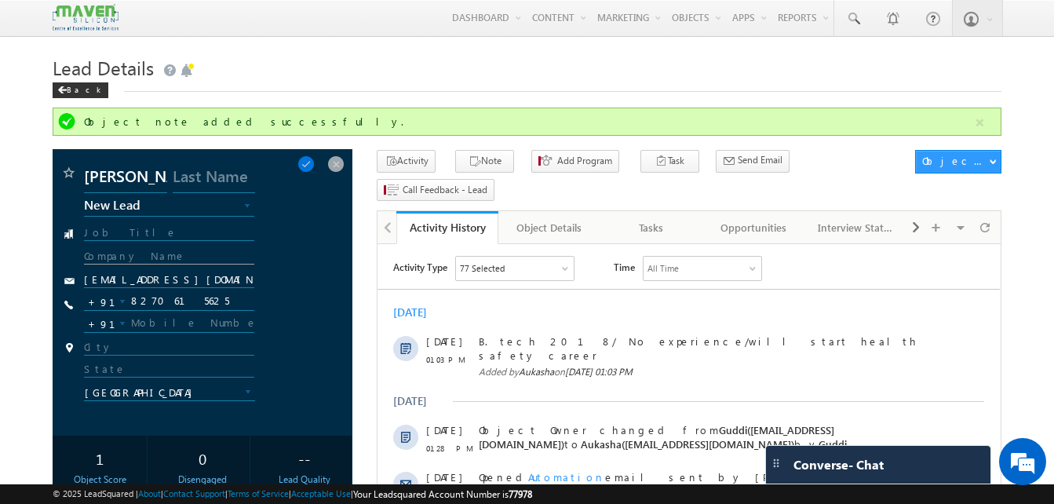
click at [159, 264] on input "text" at bounding box center [169, 257] width 170 height 15
click at [183, 307] on input "8270615625" at bounding box center [169, 301] width 170 height 19
click at [154, 177] on input "Abishek NT" at bounding box center [125, 179] width 82 height 28
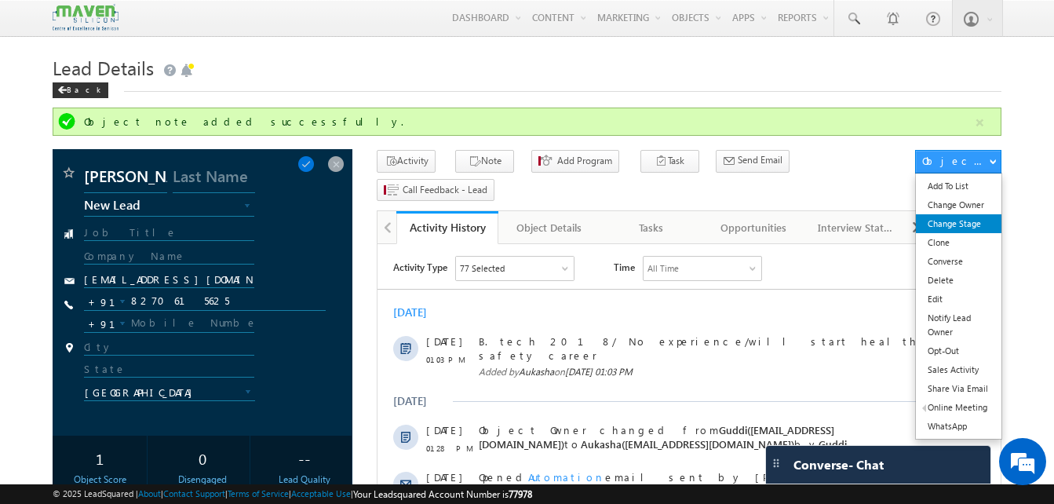
click at [966, 215] on link "Change Stage" at bounding box center [959, 223] width 86 height 19
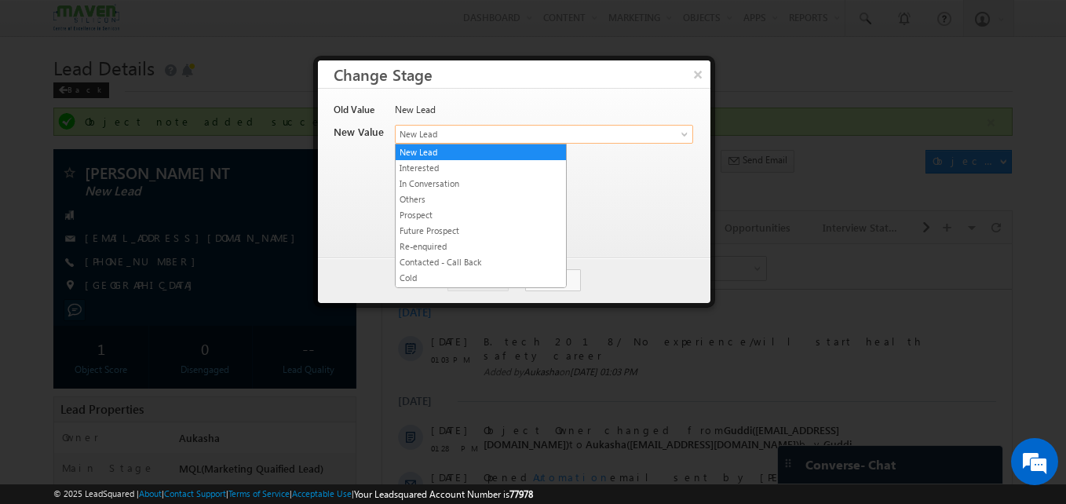
click at [564, 133] on span "New Lead" at bounding box center [518, 134] width 245 height 14
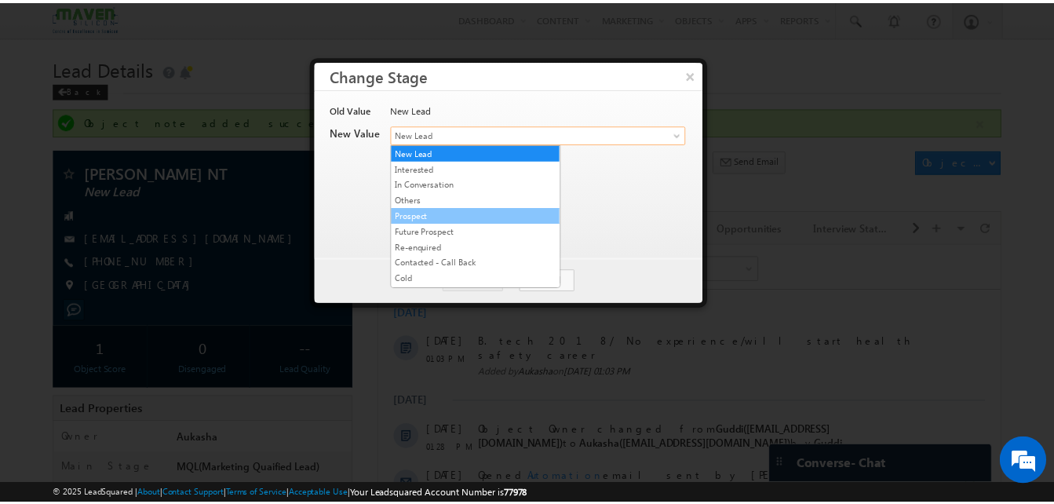
scroll to position [297, 0]
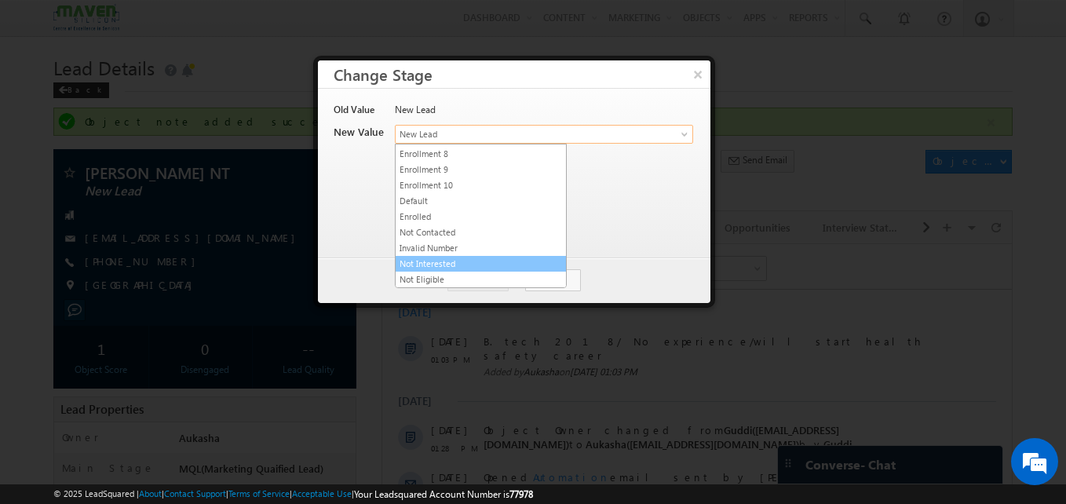
click at [447, 261] on link "Not Interested" at bounding box center [481, 264] width 170 height 14
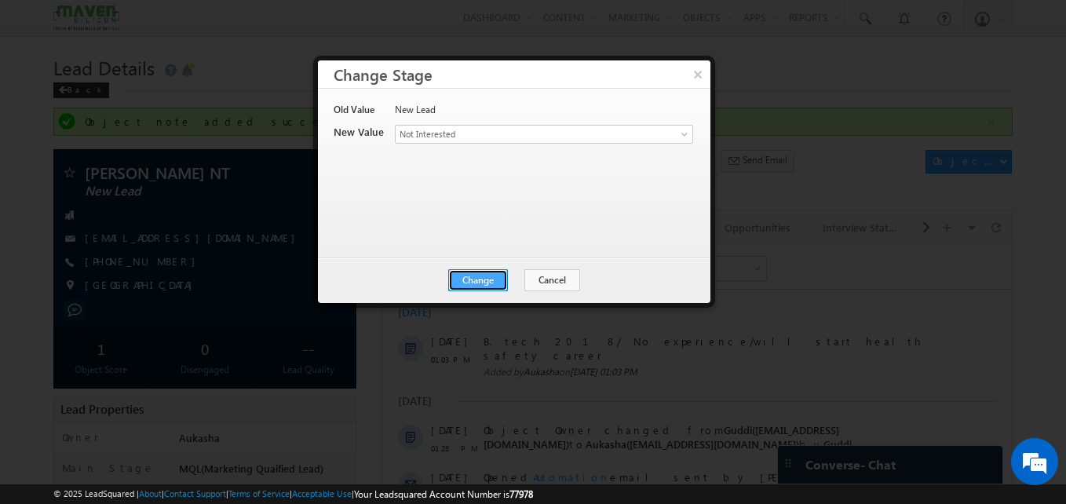
click at [482, 286] on button "Change" at bounding box center [478, 280] width 60 height 22
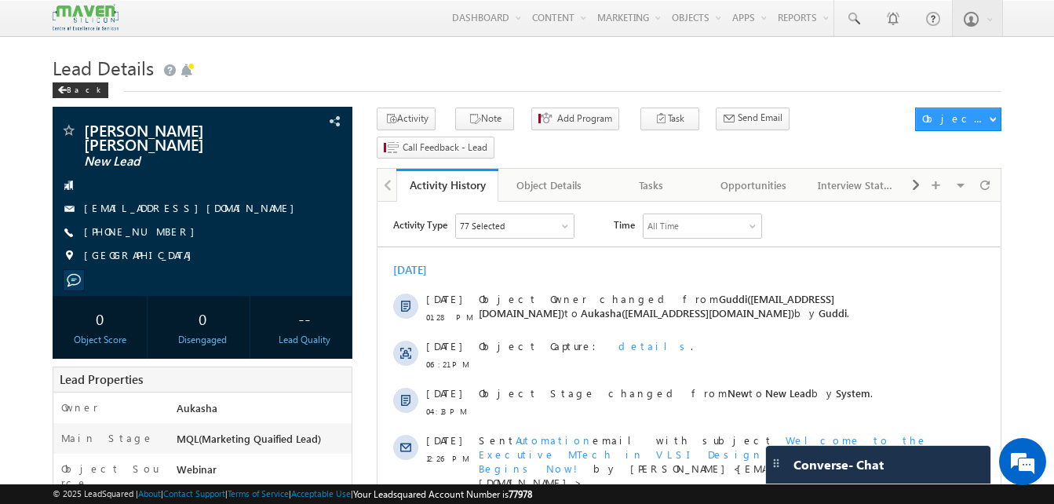
click at [159, 232] on div "+91-7798442760" at bounding box center [202, 232] width 284 height 16
copy div "+91-7798442760"
drag, startPoint x: 153, startPoint y: 137, endPoint x: 81, endPoint y: 121, distance: 74.1
click at [81, 121] on div "Kosamkar Aishwarya Sunil New Lead aishwaryakosamkar@gmail.com" at bounding box center [203, 201] width 300 height 189
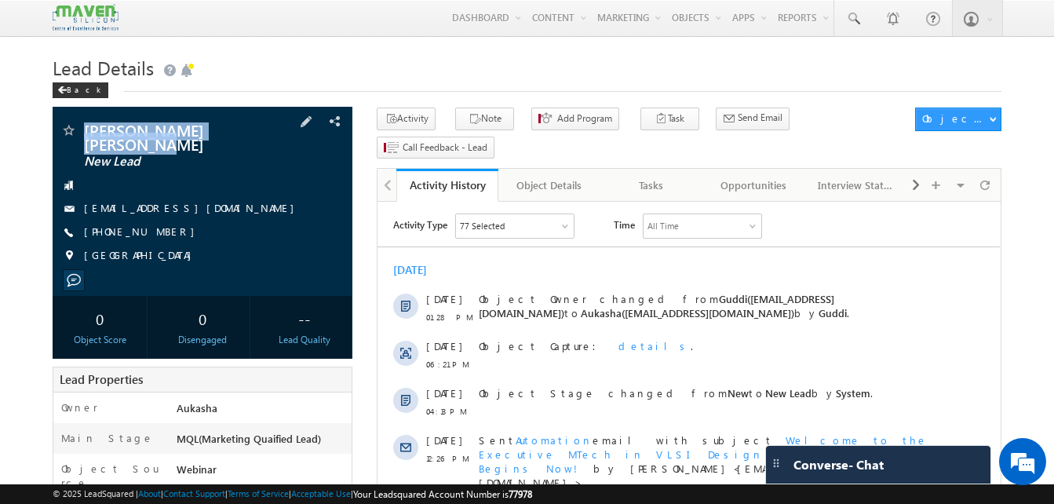
drag, startPoint x: 133, startPoint y: 144, endPoint x: 85, endPoint y: 133, distance: 49.3
click at [85, 133] on span "Kosamkar Aishwarya Sunil" at bounding box center [176, 136] width 184 height 28
copy span "Kosamkar Aishwarya Sunil"
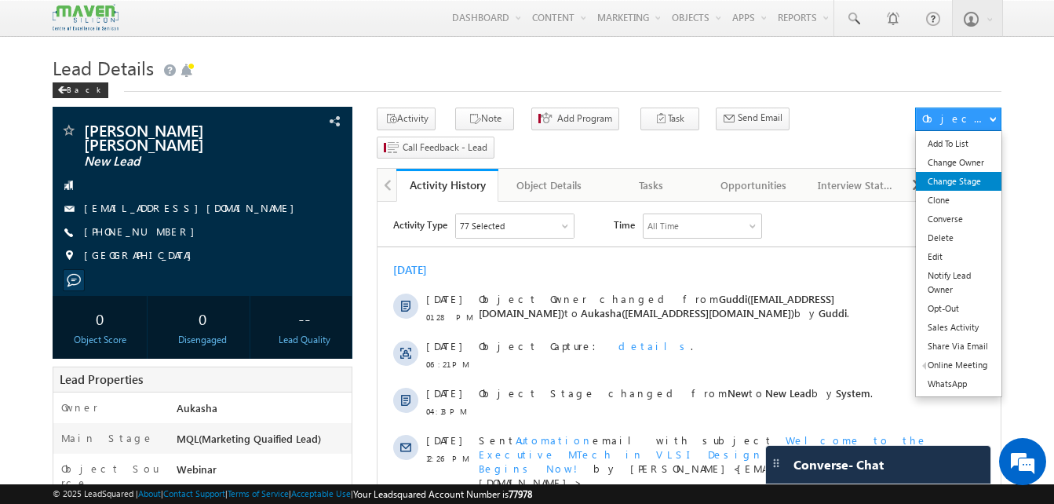
click at [977, 180] on link "Change Stage" at bounding box center [959, 181] width 86 height 19
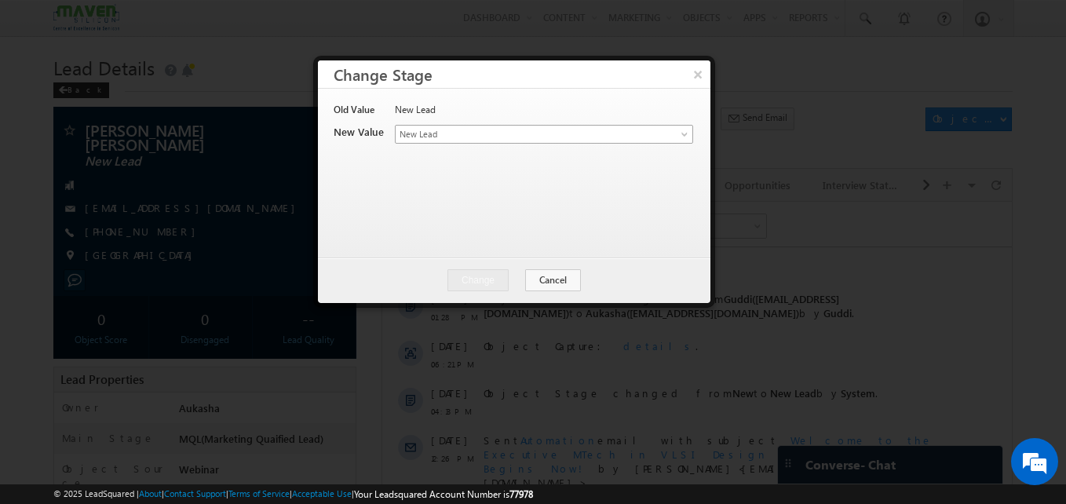
click at [636, 138] on span "New Lead" at bounding box center [518, 134] width 245 height 14
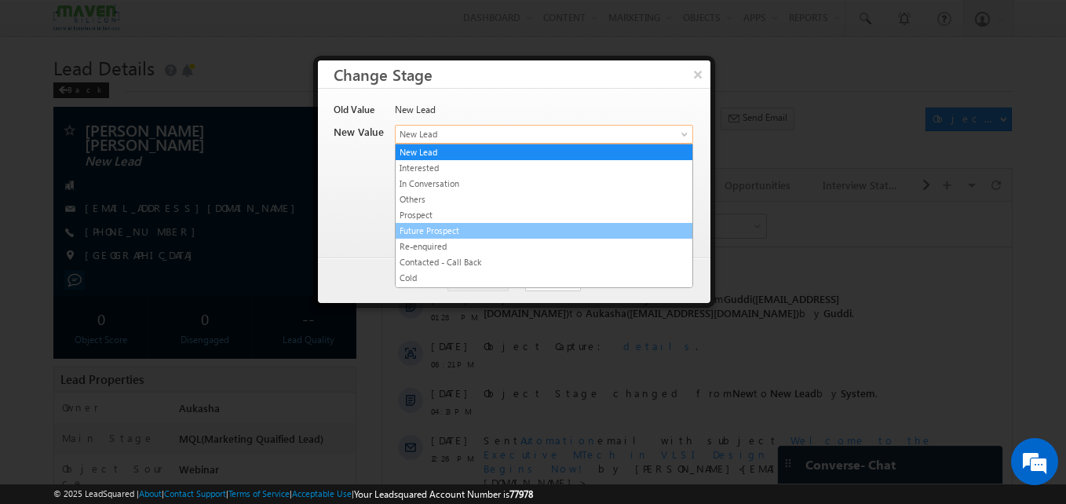
scroll to position [297, 0]
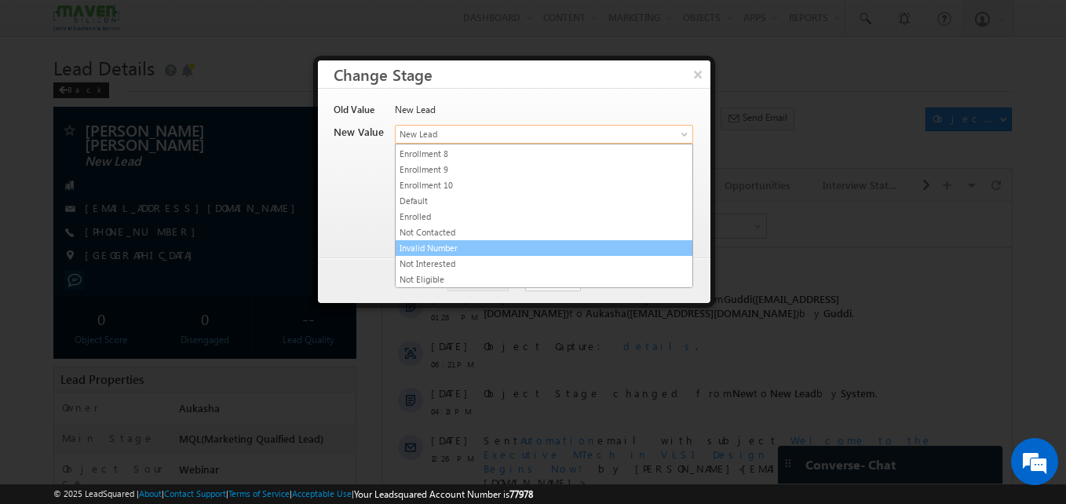
click at [482, 242] on link "Invalid Number" at bounding box center [544, 248] width 297 height 14
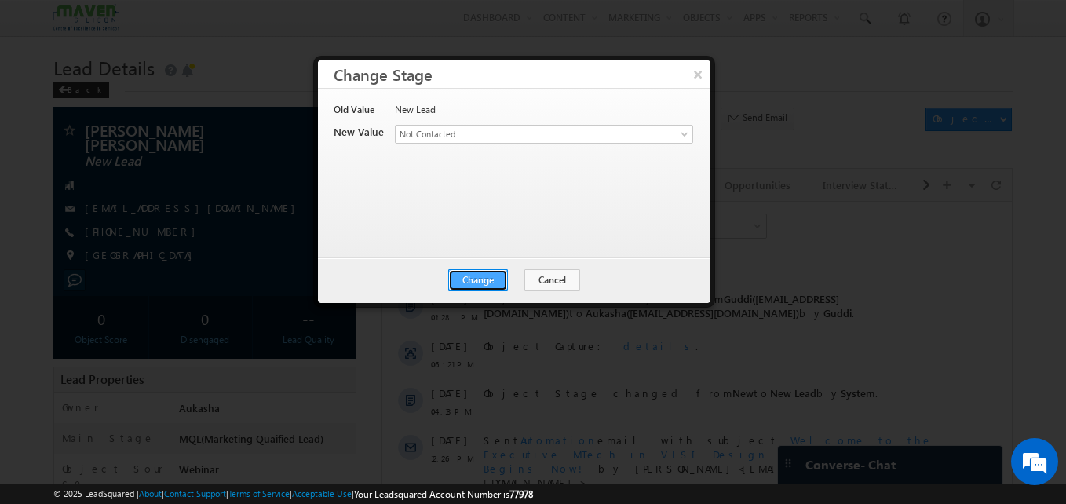
click at [491, 275] on button "Change" at bounding box center [478, 280] width 60 height 22
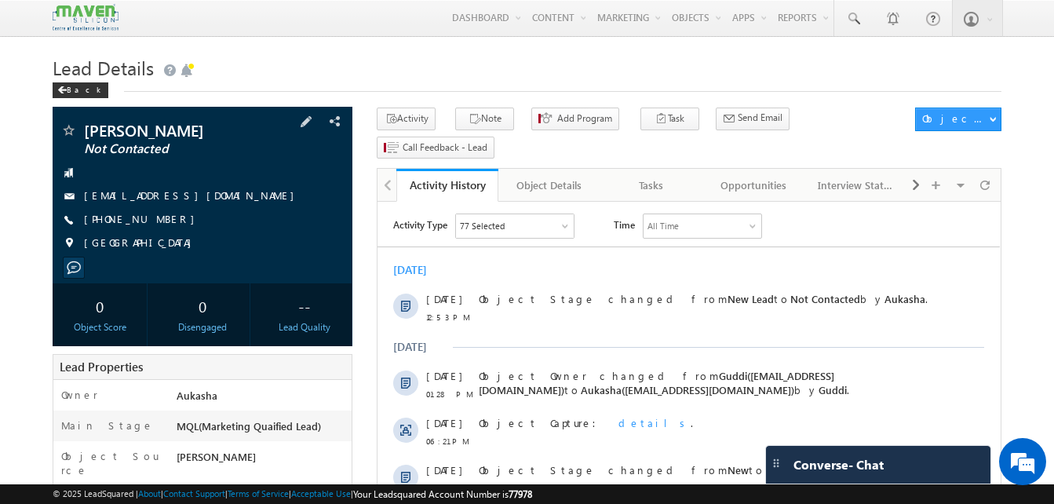
click at [166, 224] on div "[PHONE_NUMBER]" at bounding box center [202, 220] width 284 height 16
click at [159, 221] on div "[PHONE_NUMBER]" at bounding box center [202, 220] width 284 height 16
copy div "[PHONE_NUMBER]"
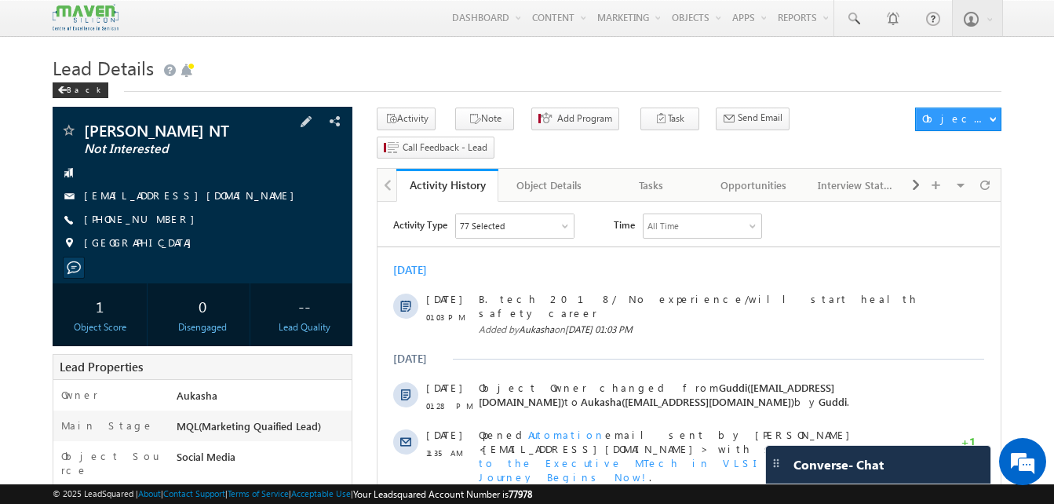
click at [171, 128] on span "Abishek NT" at bounding box center [176, 130] width 184 height 16
drag, startPoint x: 171, startPoint y: 128, endPoint x: 80, endPoint y: 128, distance: 91.0
click at [80, 128] on div "Abishek NT Not Interested" at bounding box center [202, 130] width 284 height 16
copy div "Abishek NT"
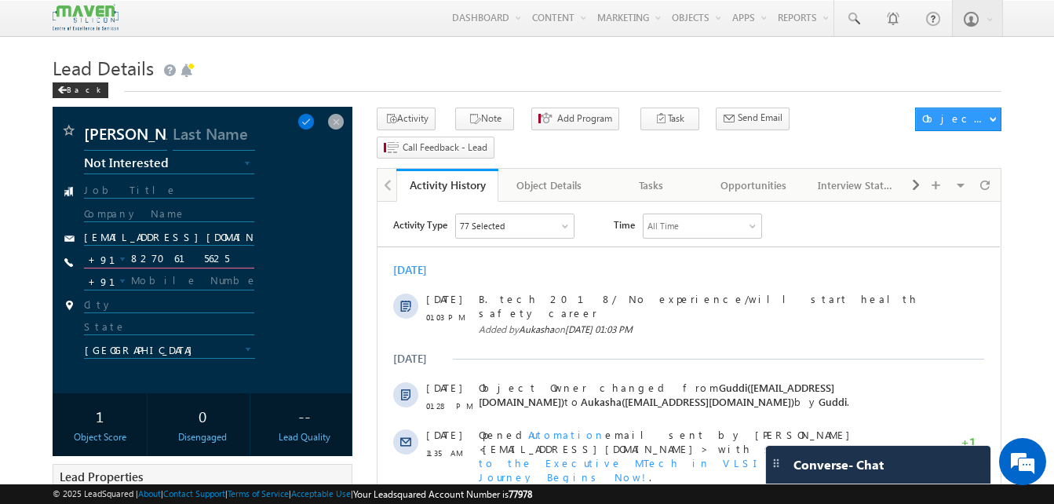
click at [187, 259] on input "8270615625" at bounding box center [169, 259] width 170 height 19
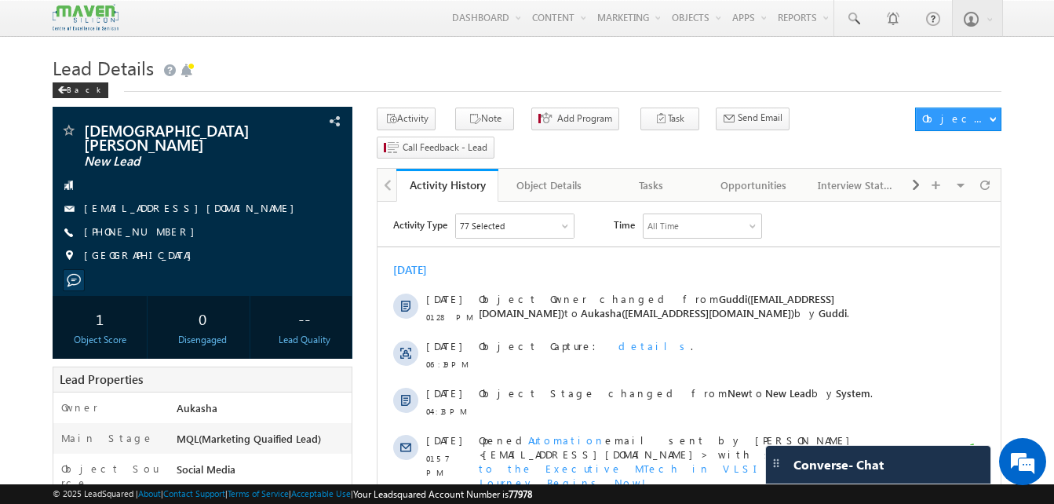
click at [859, 28] on link at bounding box center [853, 18] width 38 height 36
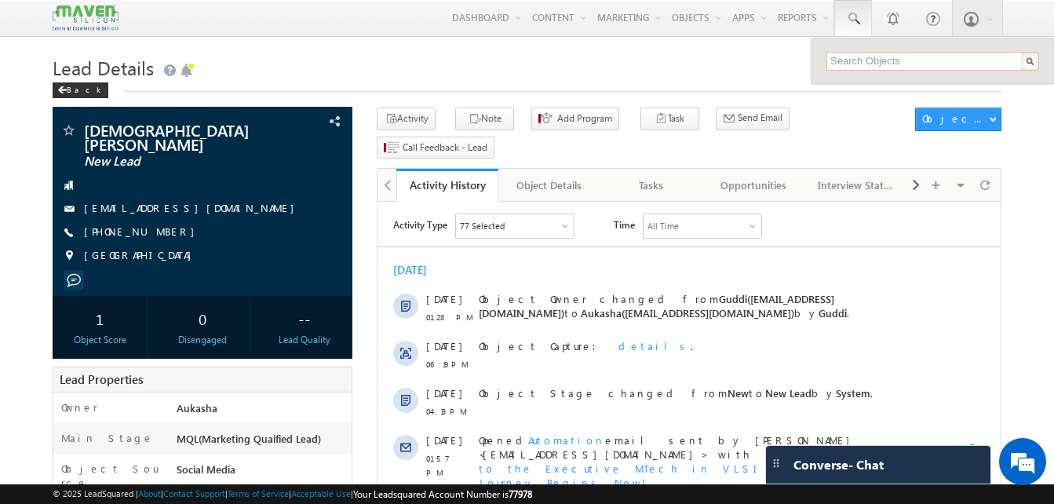
click at [874, 62] on input "text" at bounding box center [932, 61] width 213 height 19
paste input "[PERSON_NAME] [PERSON_NAME]"
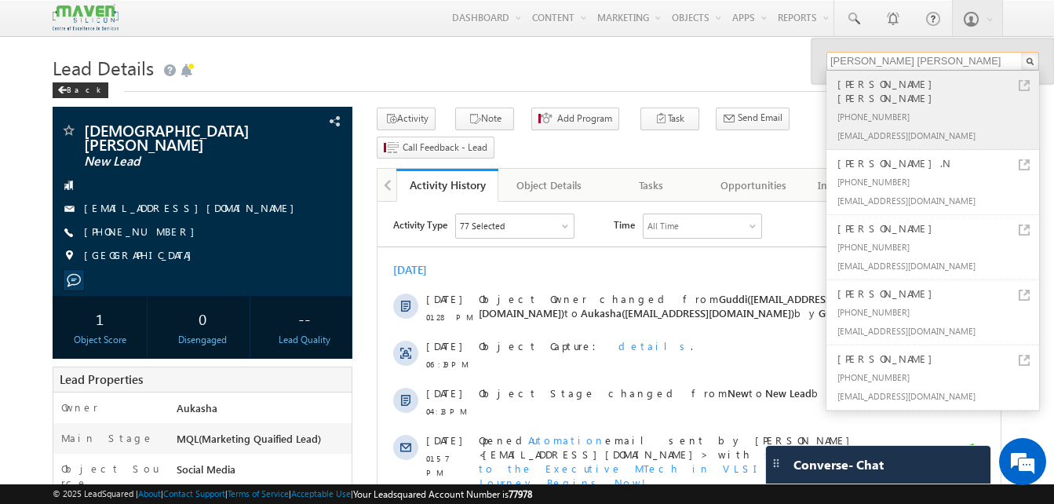
type input "[PERSON_NAME] [PERSON_NAME]"
click at [1019, 85] on link at bounding box center [1024, 85] width 11 height 11
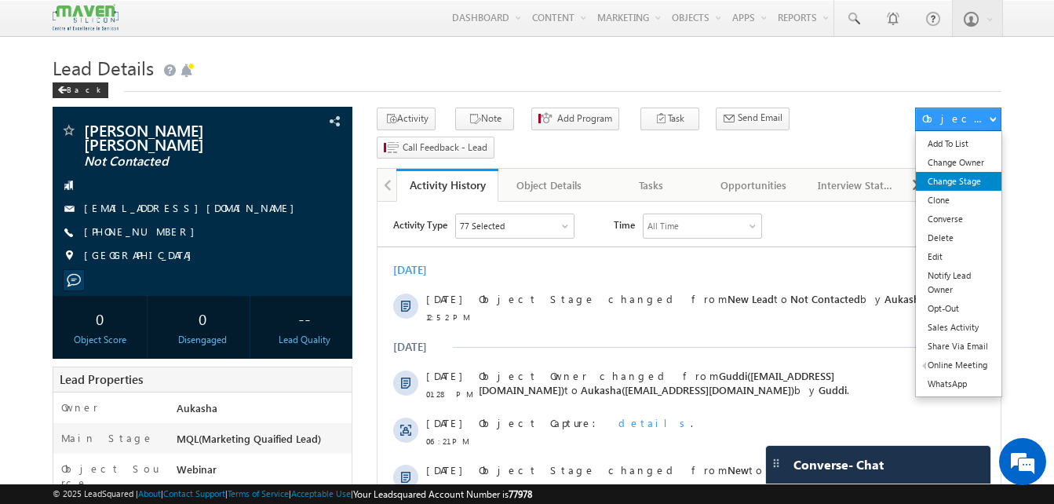
click at [982, 178] on link "Change Stage" at bounding box center [959, 181] width 86 height 19
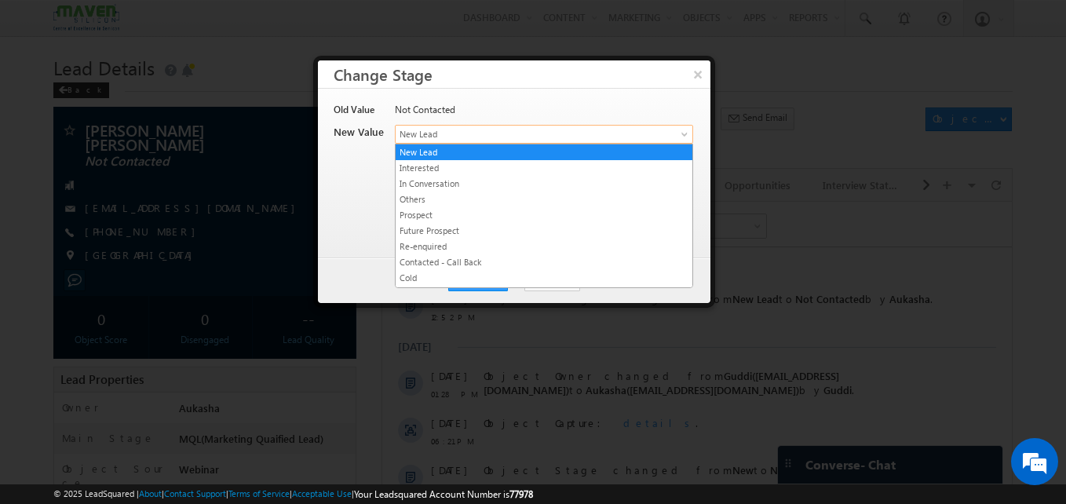
click at [508, 136] on span "New Lead" at bounding box center [518, 134] width 245 height 14
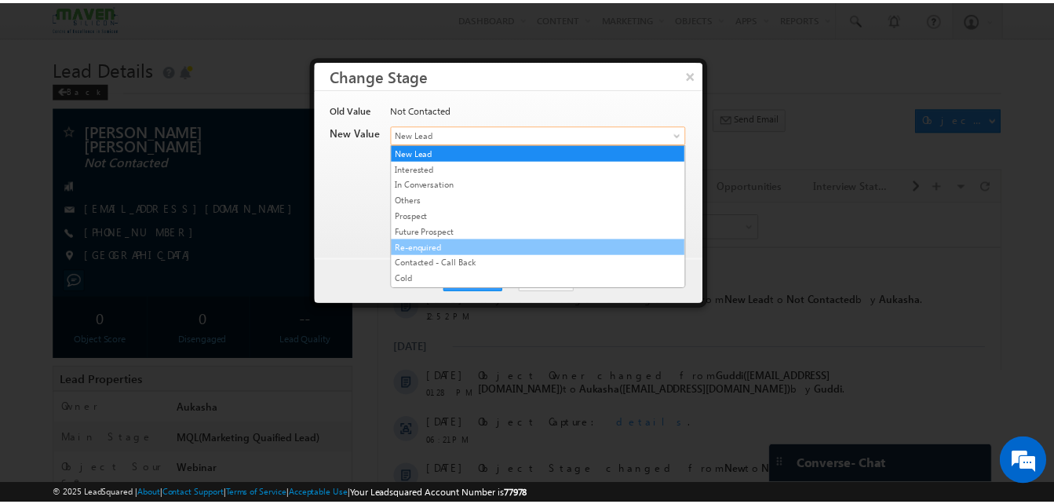
scroll to position [297, 0]
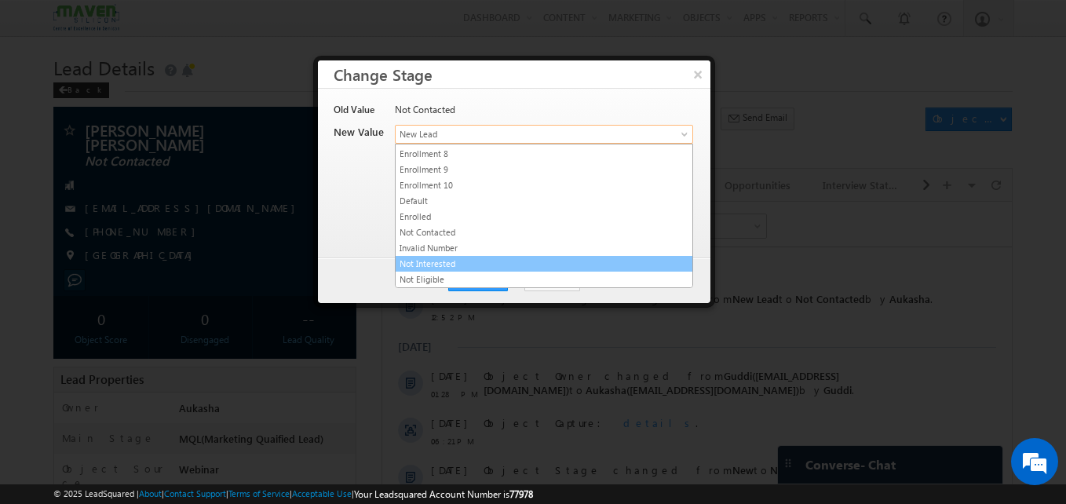
click at [479, 257] on link "Not Interested" at bounding box center [544, 264] width 297 height 14
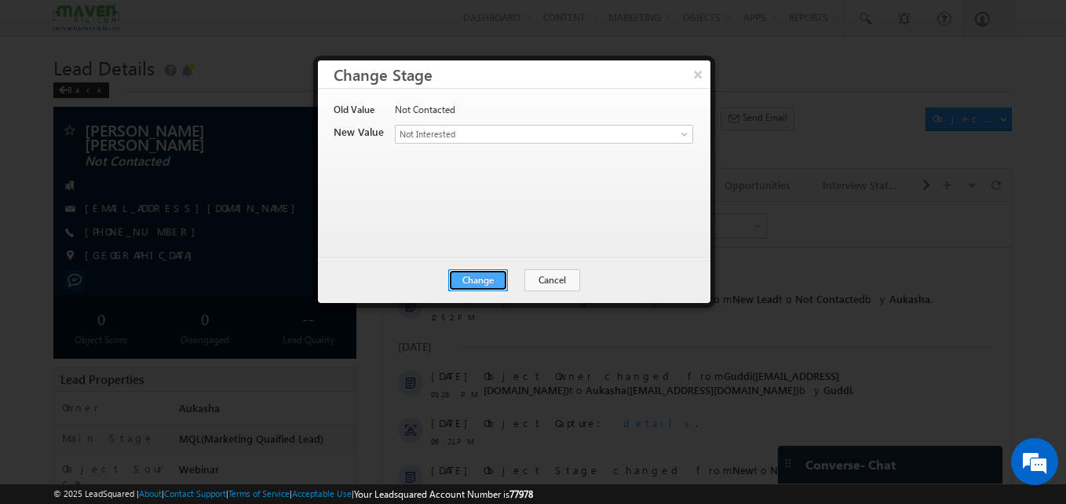
click at [476, 287] on button "Change" at bounding box center [478, 280] width 60 height 22
